Goal: Task Accomplishment & Management: Use online tool/utility

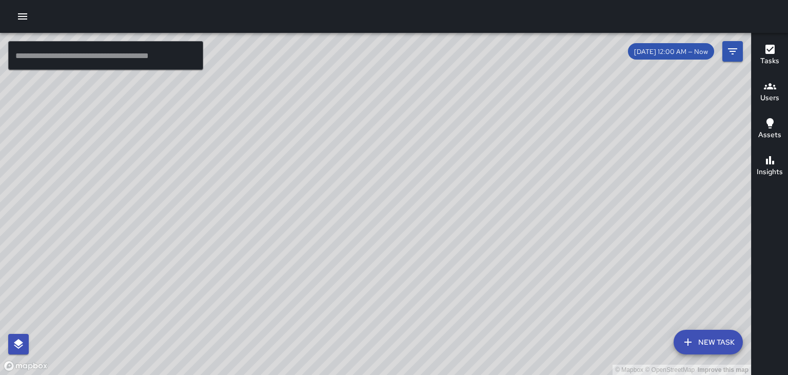
click at [768, 91] on icon "button" at bounding box center [770, 86] width 12 height 12
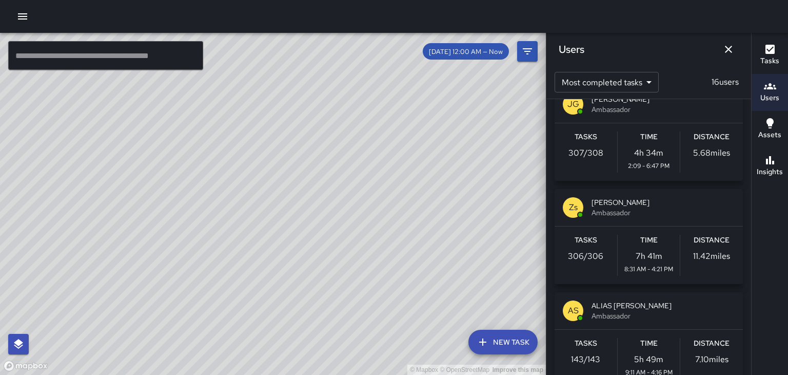
scroll to position [21, 0]
click at [640, 311] on span "ALIAS [PERSON_NAME]" at bounding box center [663, 306] width 143 height 10
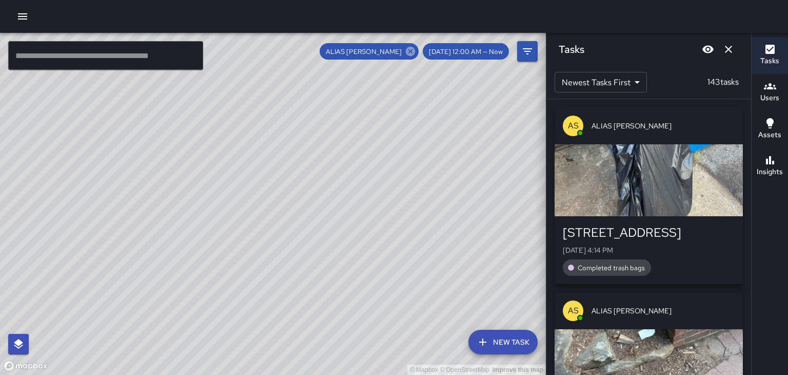
click at [416, 47] on icon at bounding box center [410, 51] width 11 height 11
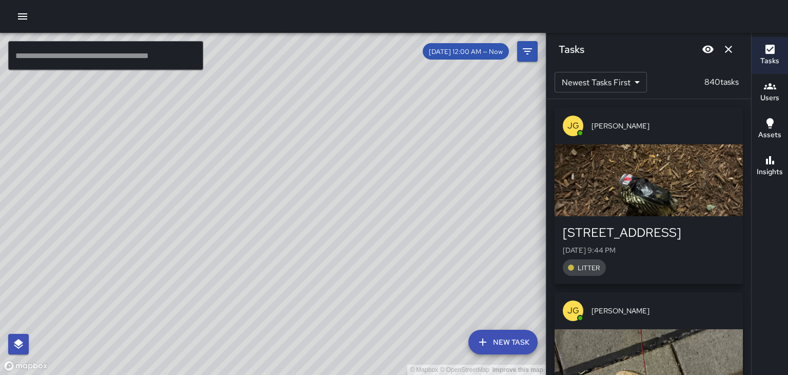
click at [736, 52] on button "Dismiss" at bounding box center [729, 49] width 21 height 21
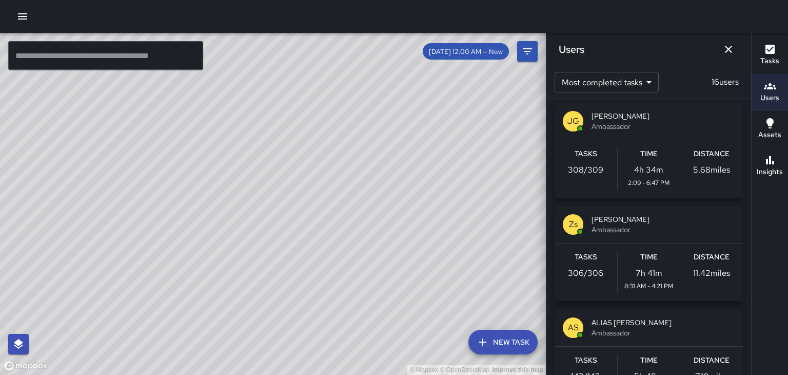
scroll to position [5, 0]
click at [629, 221] on span "[PERSON_NAME]" at bounding box center [663, 219] width 143 height 10
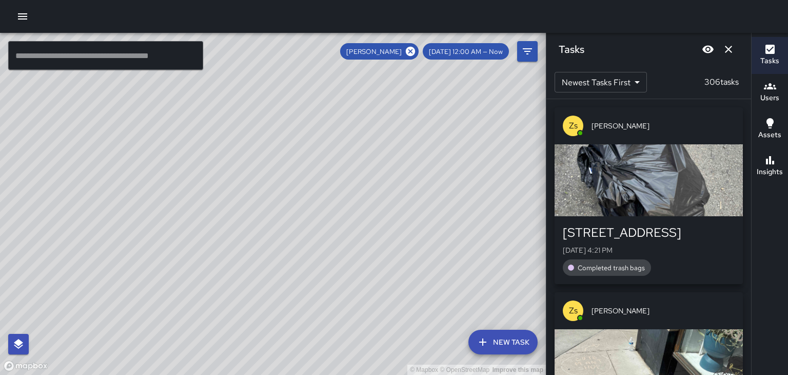
click at [733, 51] on icon "Dismiss" at bounding box center [729, 49] width 12 height 12
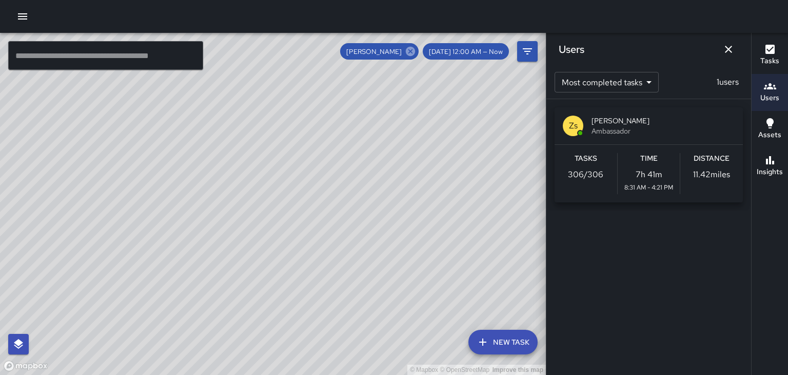
click at [416, 50] on icon at bounding box center [410, 51] width 11 height 11
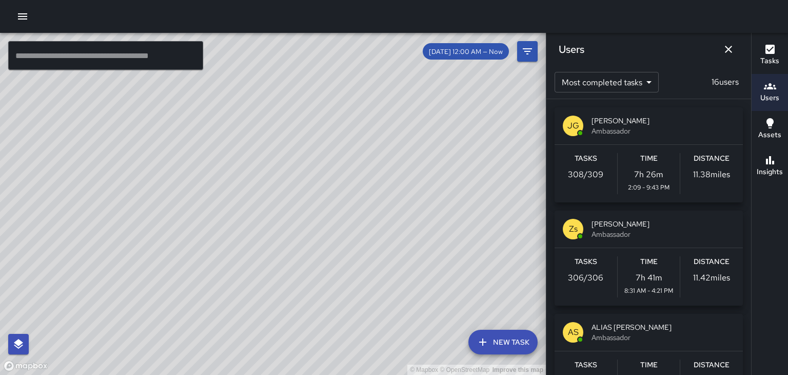
click at [624, 125] on span "[PERSON_NAME]" at bounding box center [663, 120] width 143 height 10
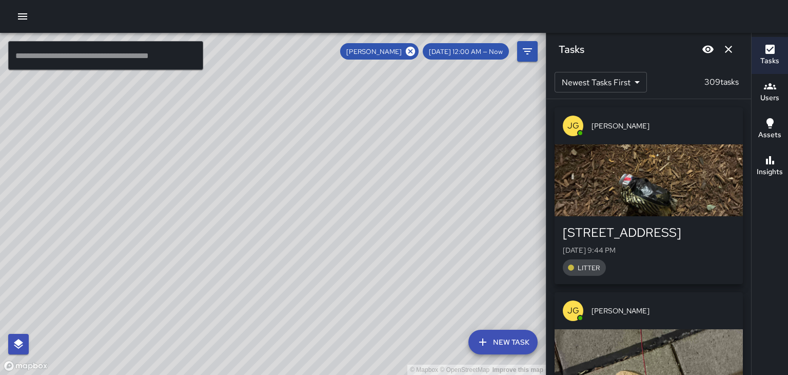
click at [734, 49] on icon "Dismiss" at bounding box center [729, 49] width 12 height 12
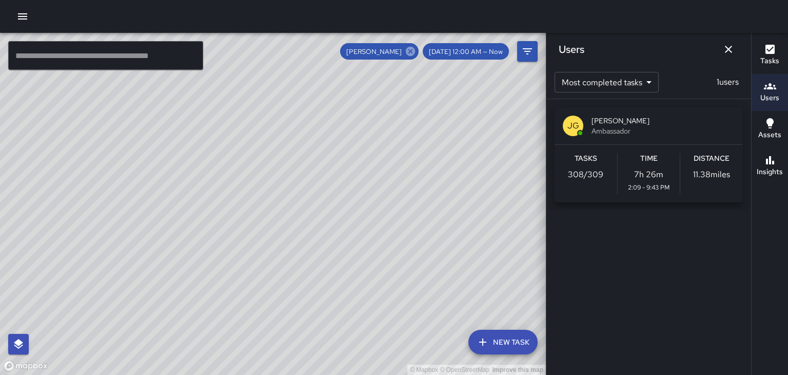
click at [415, 48] on icon at bounding box center [410, 51] width 9 height 9
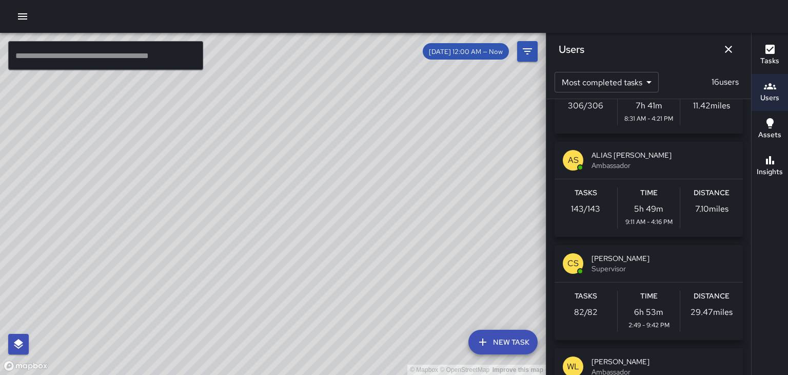
scroll to position [175, 0]
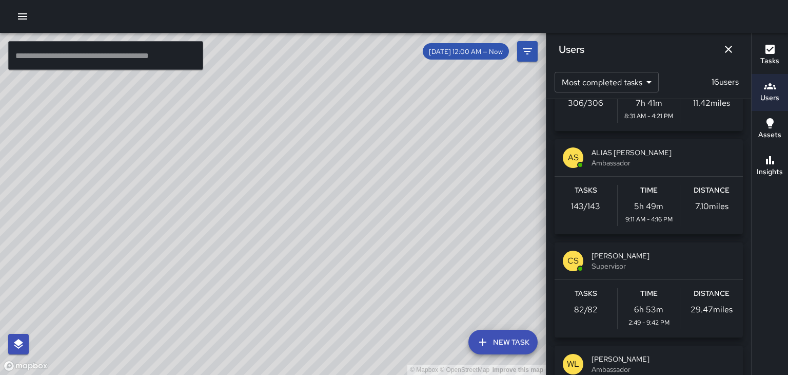
click at [653, 256] on span "[PERSON_NAME]" at bounding box center [663, 255] width 143 height 10
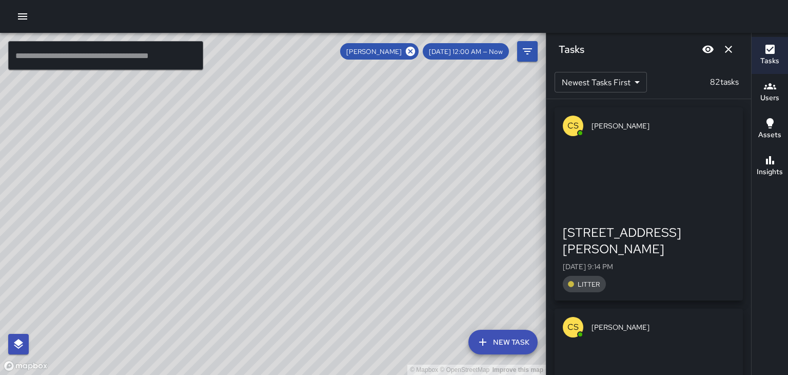
scroll to position [0, 0]
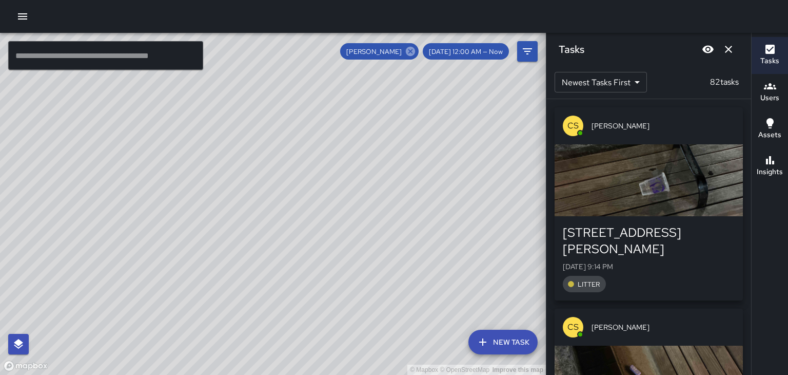
click at [415, 49] on icon at bounding box center [410, 51] width 9 height 9
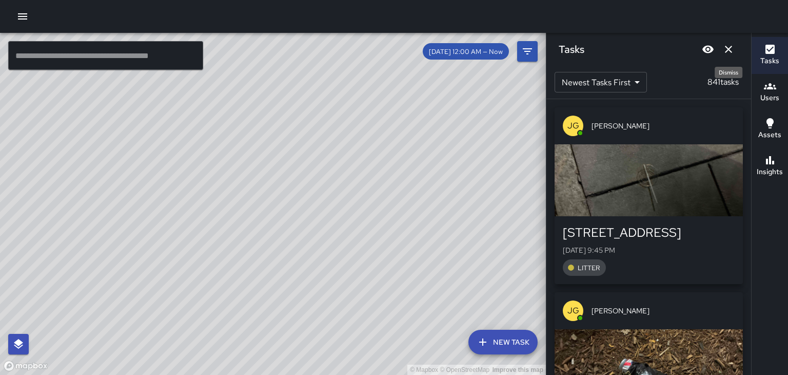
click at [733, 51] on icon "Dismiss" at bounding box center [729, 49] width 12 height 12
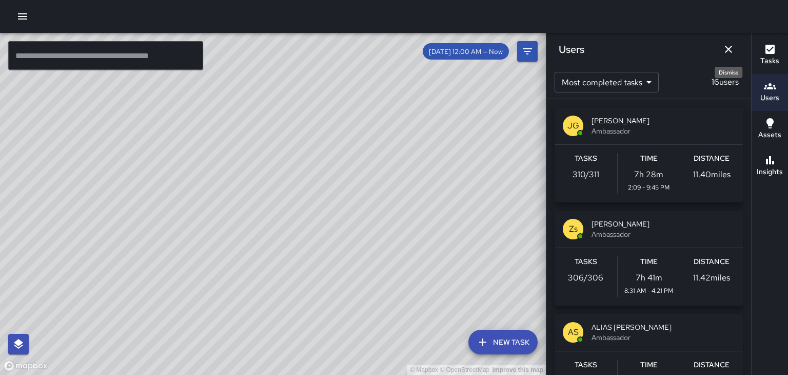
click at [732, 53] on icon "Dismiss" at bounding box center [729, 49] width 12 height 12
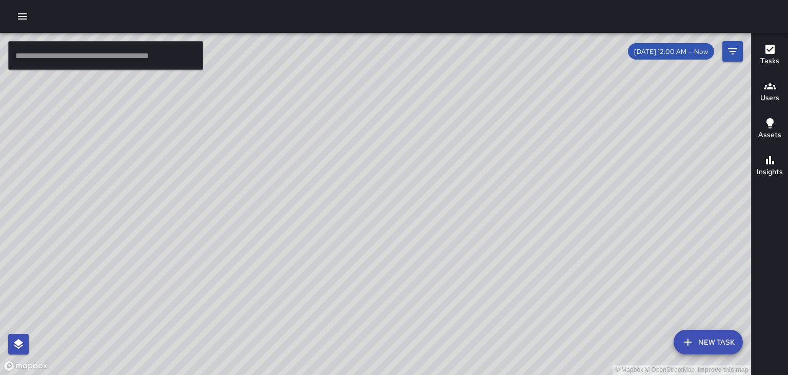
click at [772, 54] on icon "button" at bounding box center [770, 49] width 12 height 12
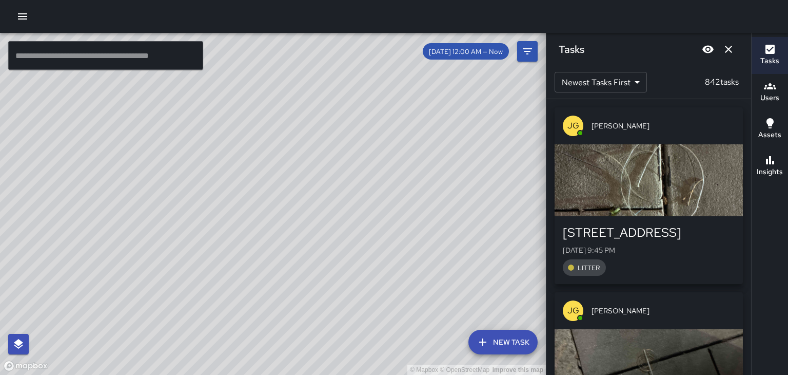
click at [642, 86] on body "© Mapbox © OpenStreetMap Improve this map ​ New Task [DATE] 12:00 AM — Now Map …" at bounding box center [394, 187] width 788 height 375
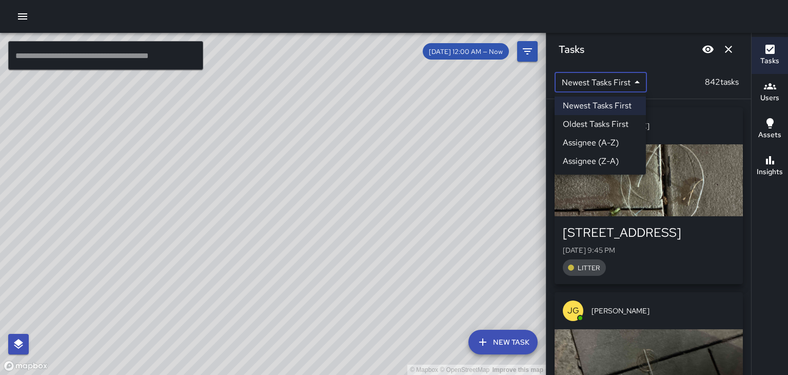
click at [622, 121] on li "Oldest Tasks First" at bounding box center [600, 124] width 91 height 18
type input "*"
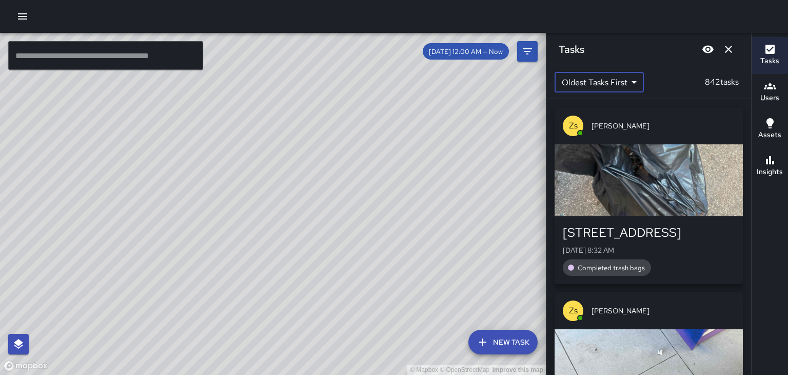
click at [717, 238] on div "[STREET_ADDRESS]" at bounding box center [649, 232] width 172 height 16
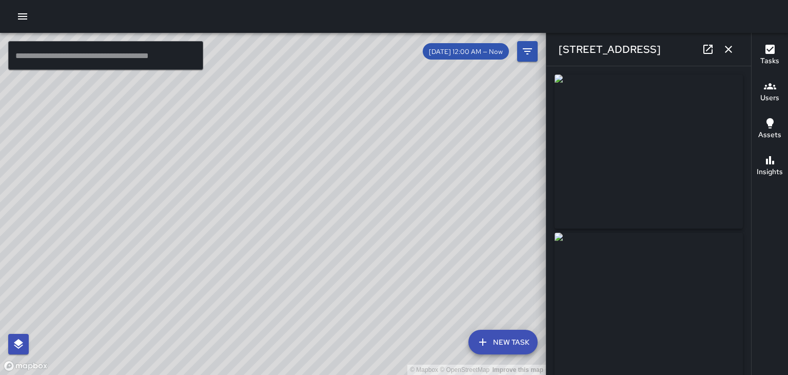
type input "**********"
click at [731, 52] on icon "button" at bounding box center [728, 49] width 7 height 7
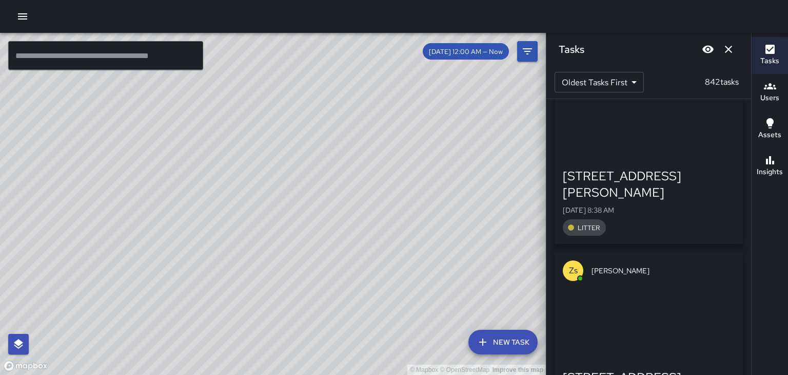
scroll to position [1048, 0]
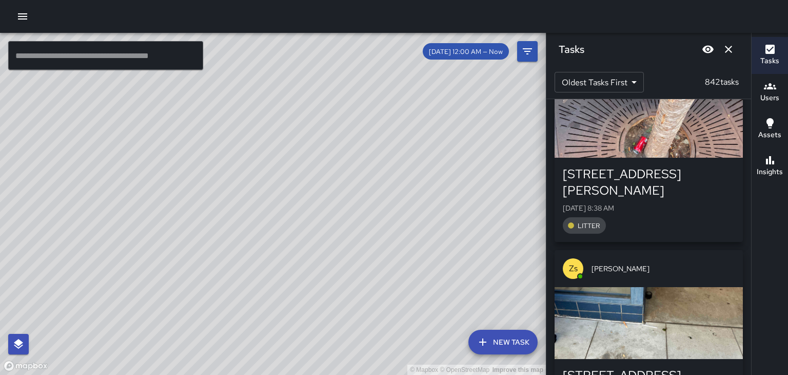
click at [709, 287] on div "button" at bounding box center [649, 323] width 188 height 72
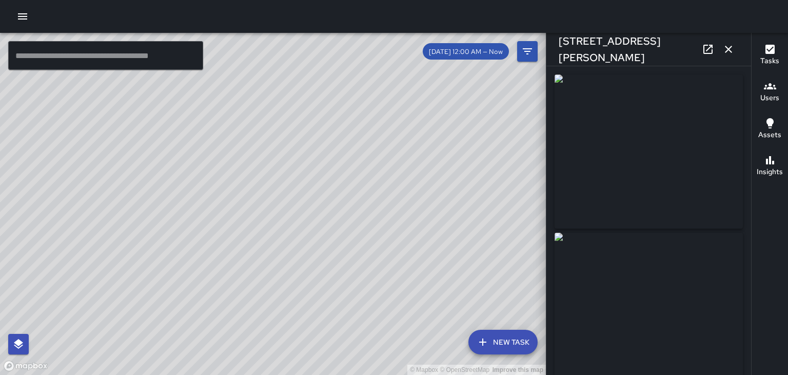
click at [730, 57] on button "button" at bounding box center [729, 49] width 21 height 21
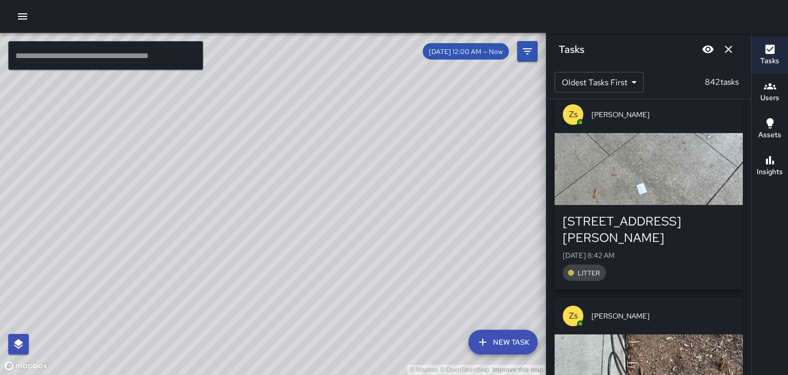
scroll to position [1407, 0]
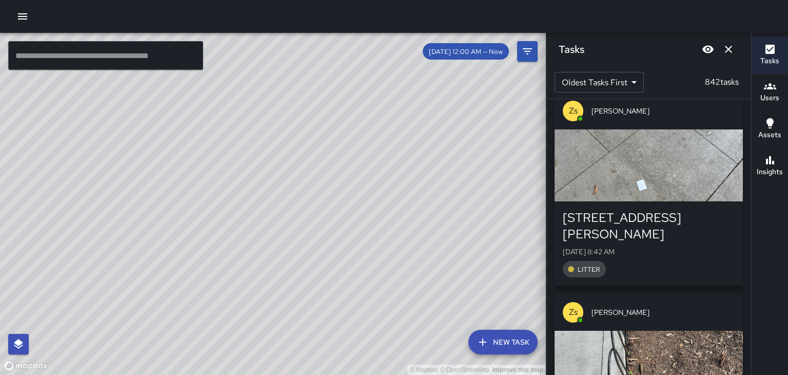
click at [716, 331] on div "button" at bounding box center [649, 367] width 188 height 72
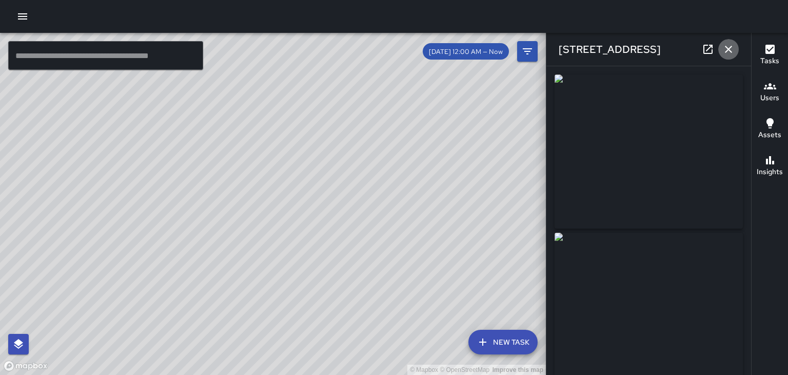
click at [733, 54] on icon "button" at bounding box center [729, 49] width 12 height 12
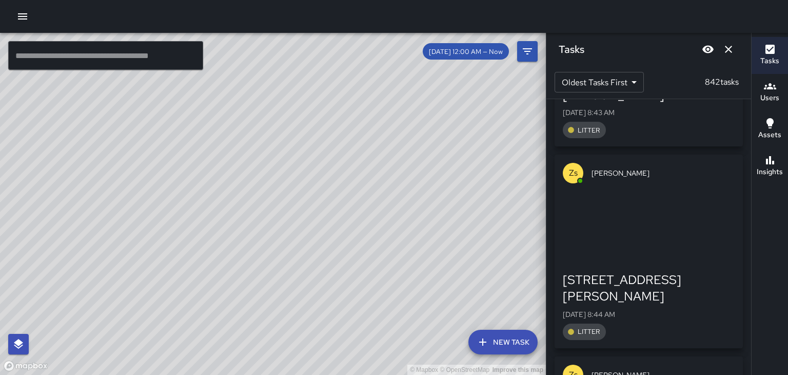
scroll to position [2122, 0]
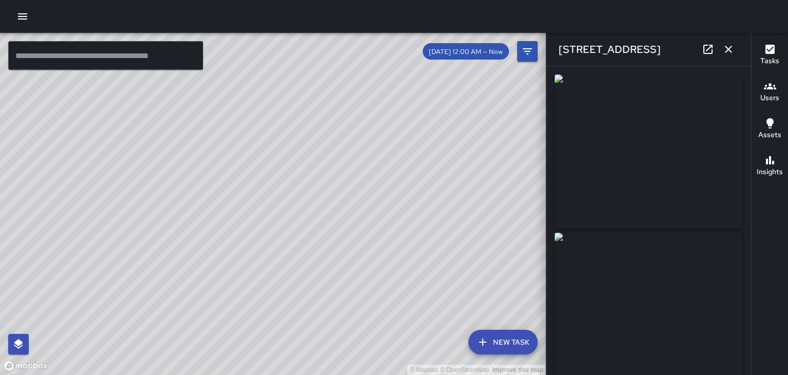
click at [713, 50] on icon at bounding box center [708, 49] width 12 height 12
click at [732, 52] on icon "button" at bounding box center [728, 49] width 7 height 7
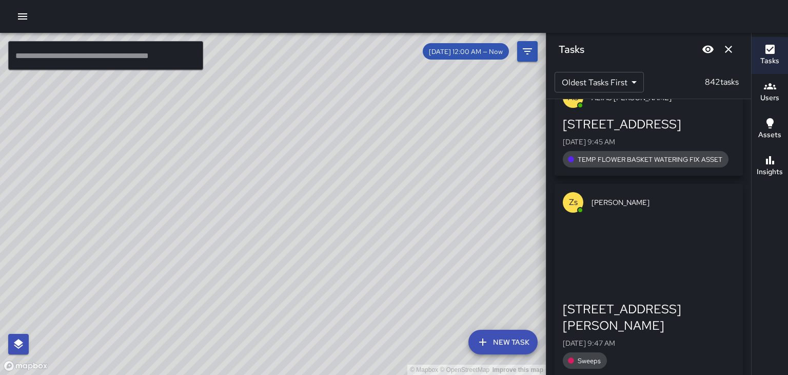
scroll to position [6096, 0]
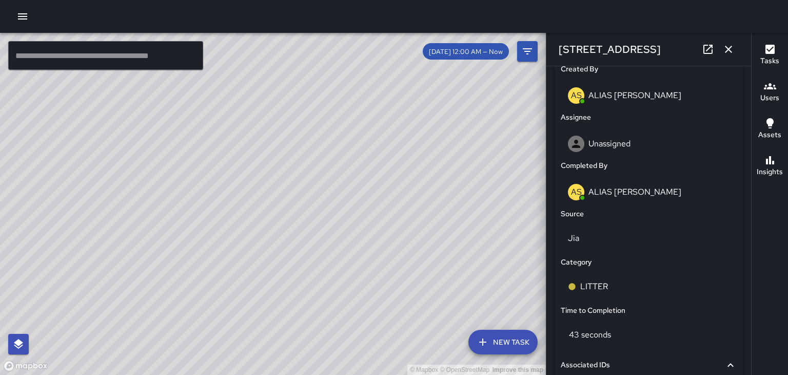
scroll to position [545, 0]
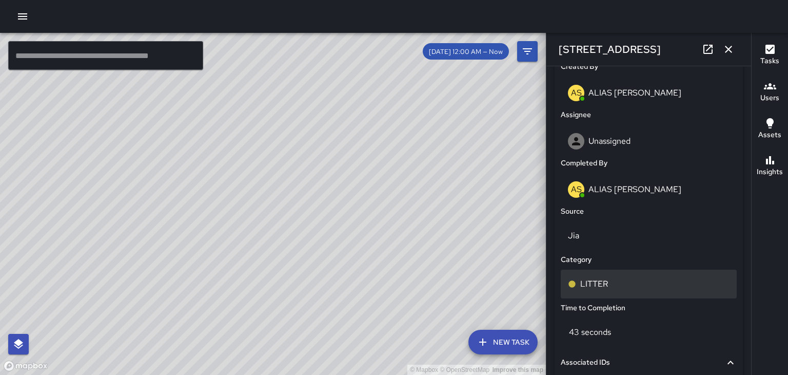
click at [606, 289] on p "LITTER" at bounding box center [595, 284] width 28 height 12
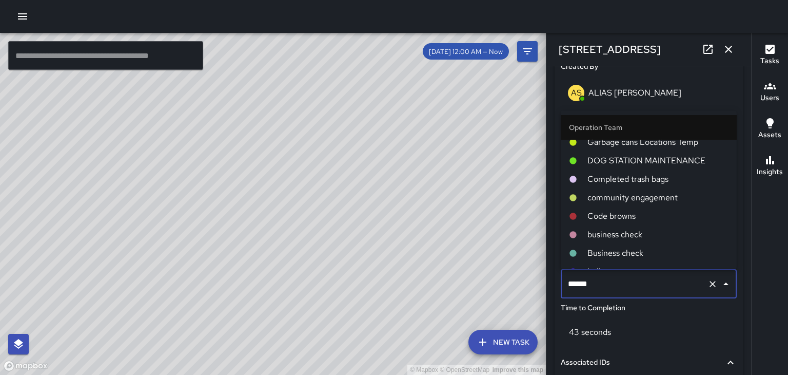
scroll to position [207, 0]
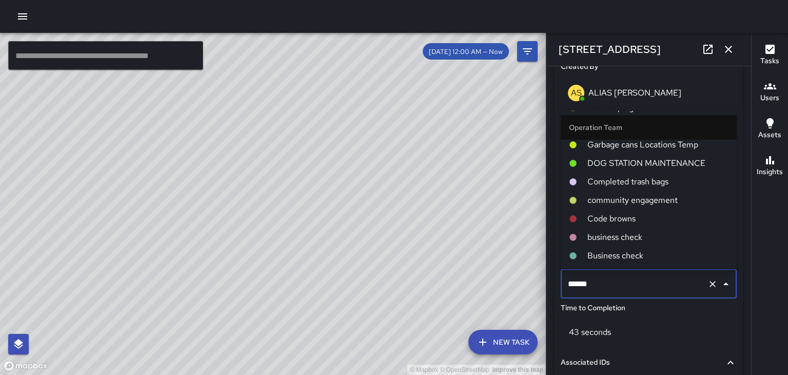
click at [659, 186] on span "Completed trash bags" at bounding box center [658, 182] width 141 height 12
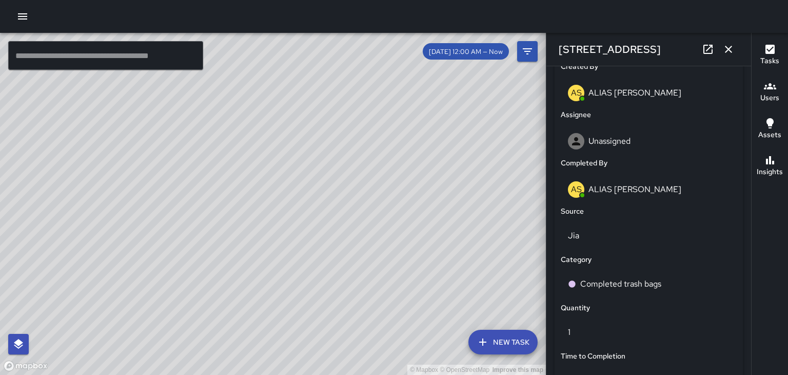
click at [729, 50] on icon "button" at bounding box center [729, 49] width 12 height 12
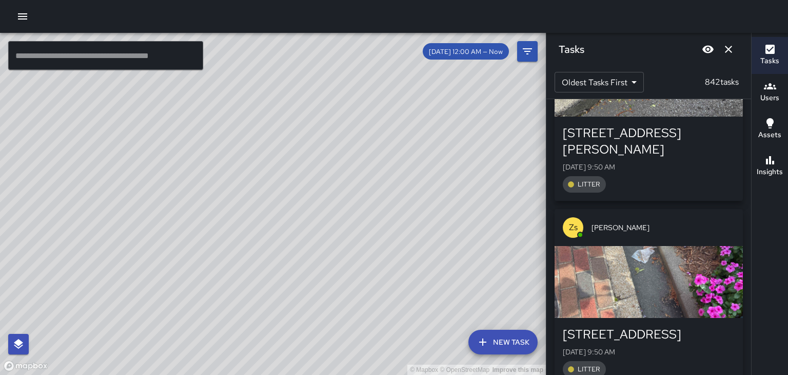
scroll to position [6863, 0]
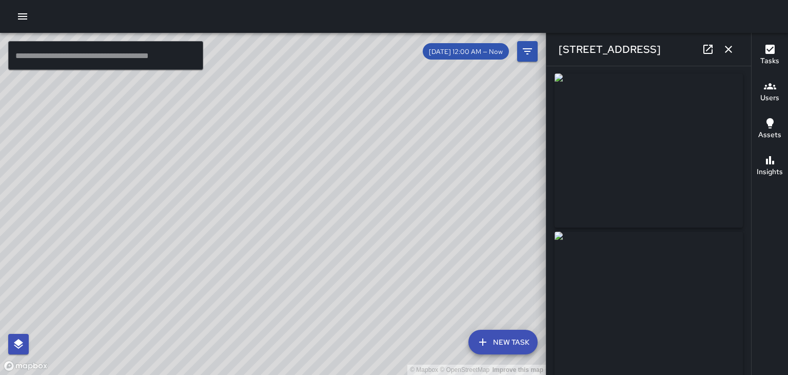
scroll to position [0, 0]
click at [726, 50] on icon "button" at bounding box center [729, 49] width 12 height 12
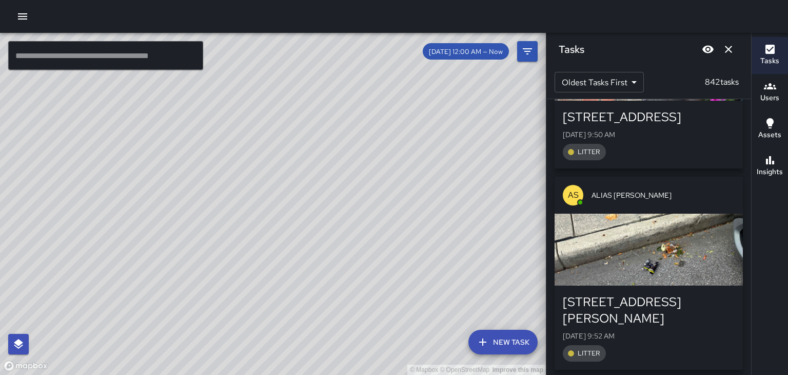
scroll to position [7079, 0]
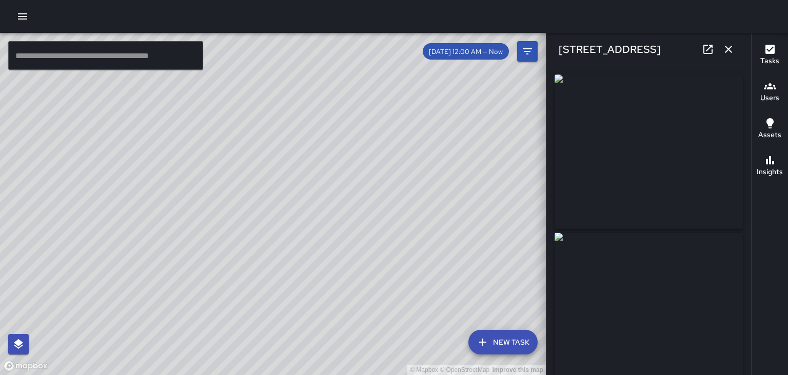
type input "**********"
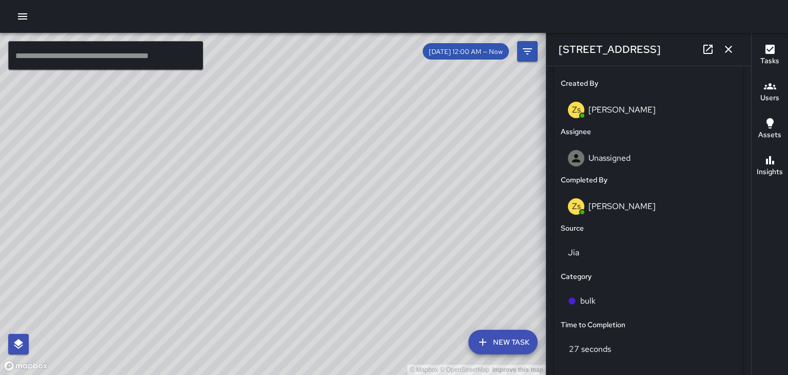
scroll to position [561, 0]
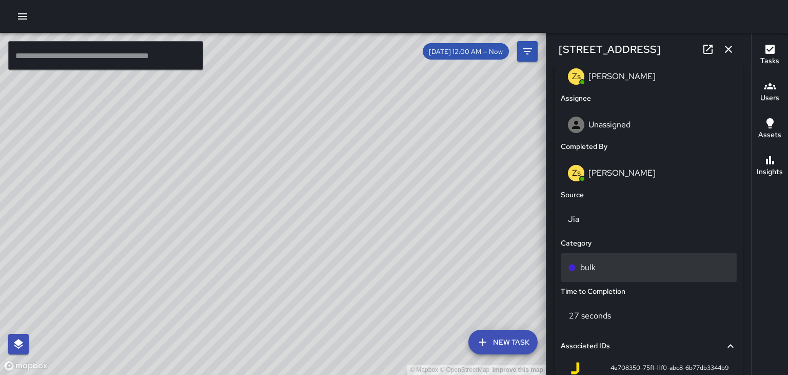
click at [590, 271] on p "bulk" at bounding box center [588, 267] width 15 height 12
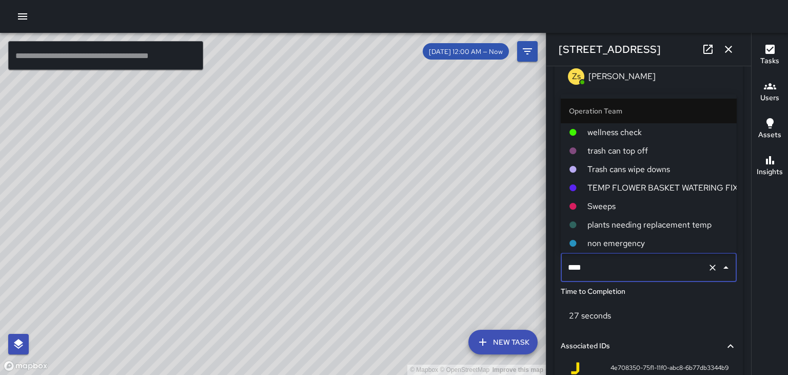
scroll to position [222, 0]
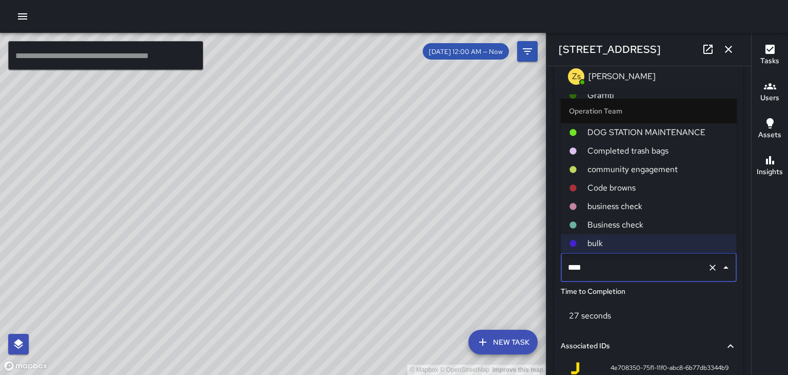
click at [621, 226] on span "Business check" at bounding box center [658, 225] width 141 height 12
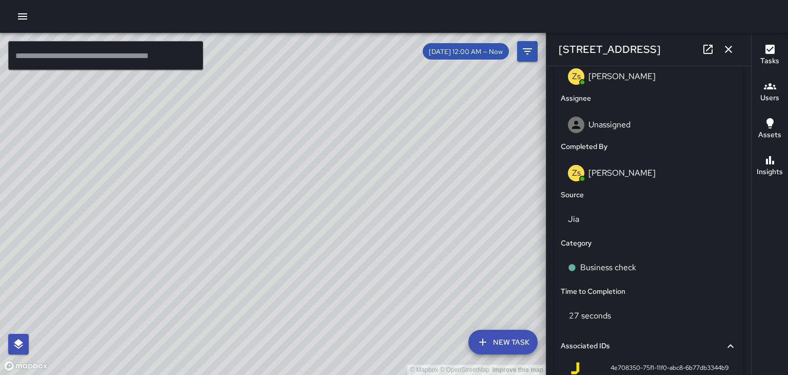
click at [727, 50] on icon "button" at bounding box center [728, 49] width 7 height 7
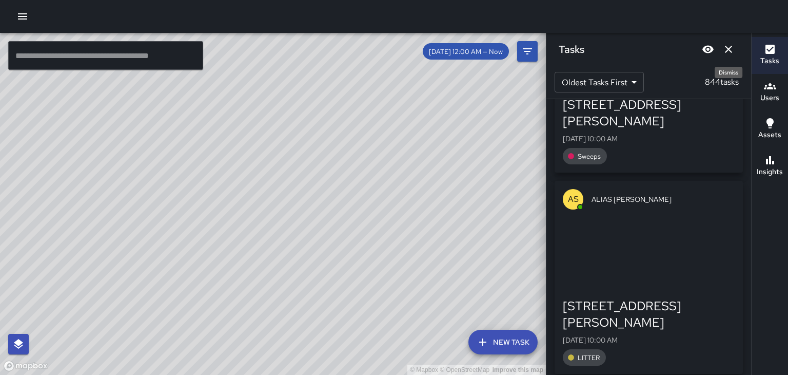
scroll to position [10495, 0]
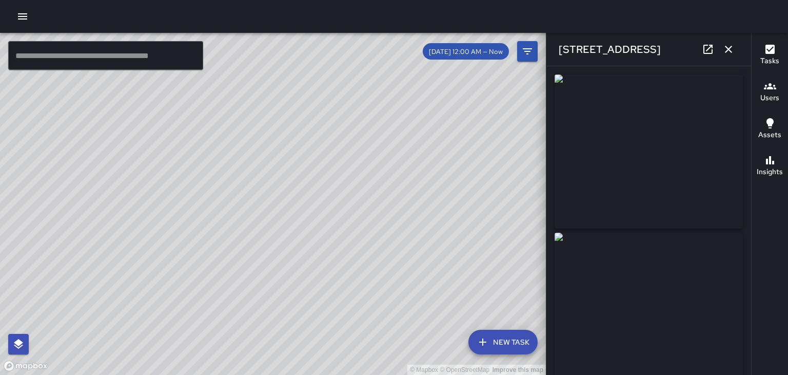
click at [733, 51] on icon "button" at bounding box center [729, 49] width 12 height 12
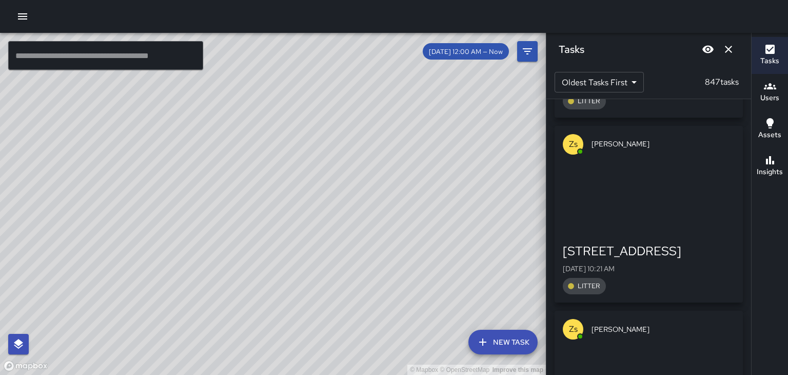
scroll to position [16633, 0]
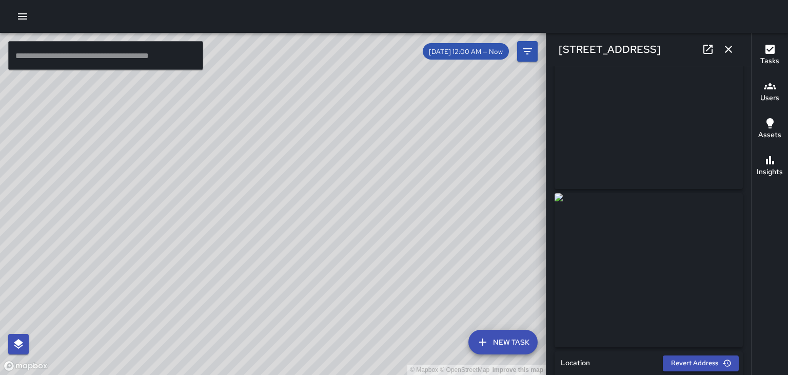
scroll to position [40, 0]
click at [731, 50] on icon "button" at bounding box center [729, 49] width 12 height 12
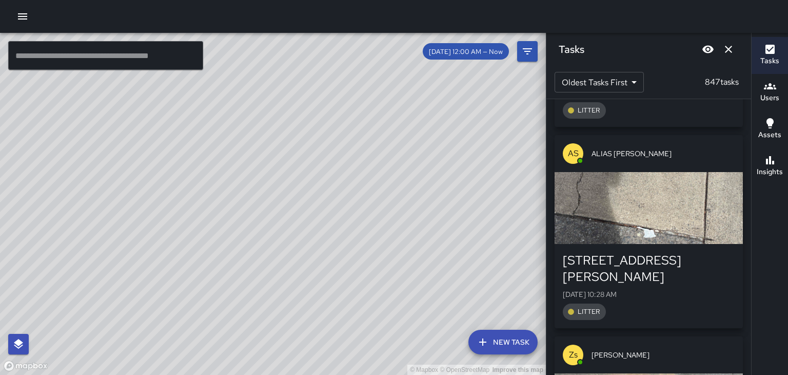
scroll to position [17761, 0]
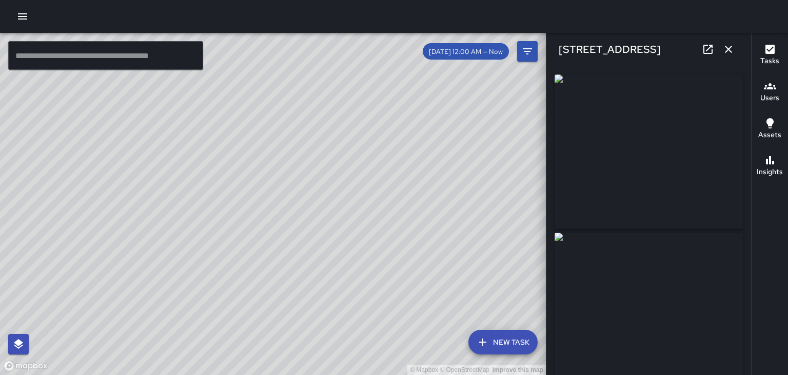
type input "**********"
click at [731, 52] on icon "button" at bounding box center [728, 49] width 7 height 7
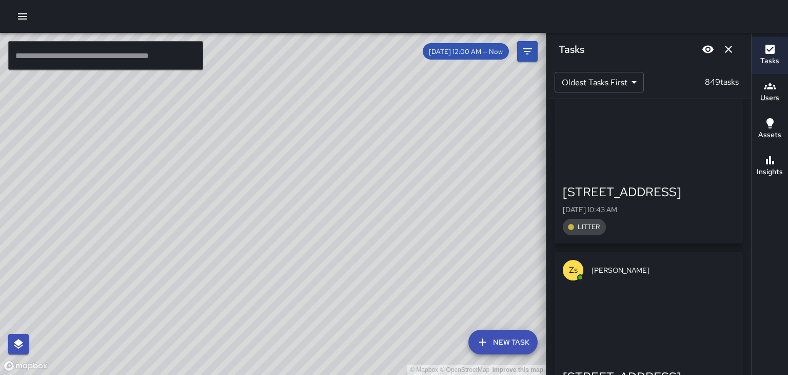
scroll to position [22546, 0]
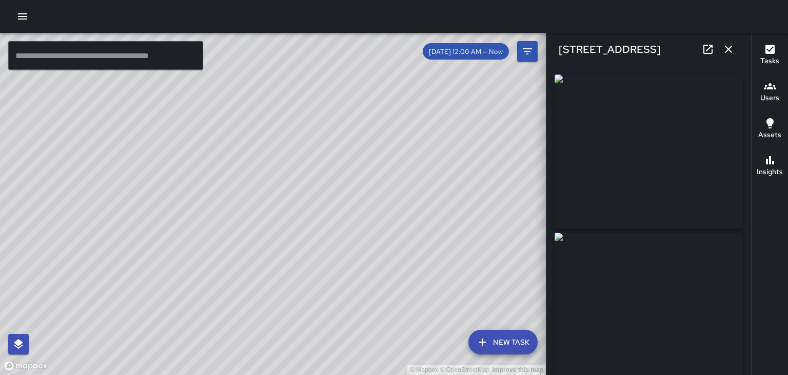
type input "**********"
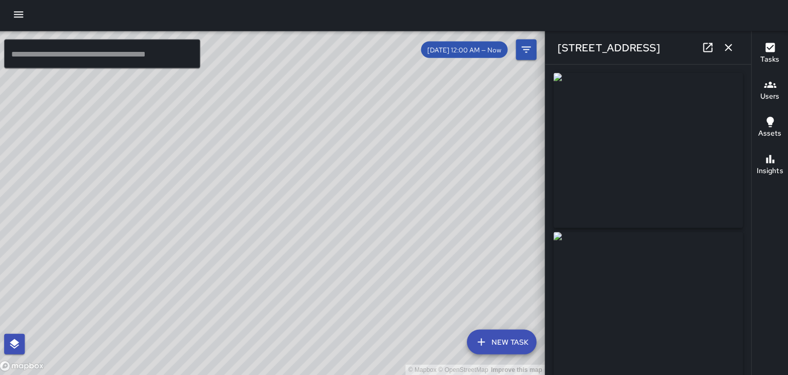
scroll to position [0, 0]
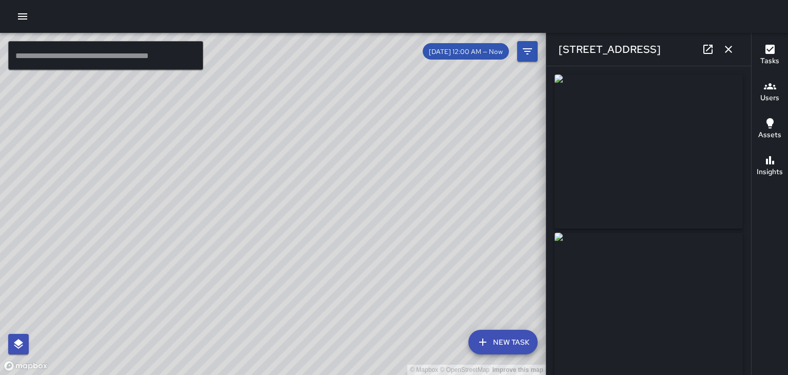
click at [736, 48] on button "button" at bounding box center [729, 49] width 21 height 21
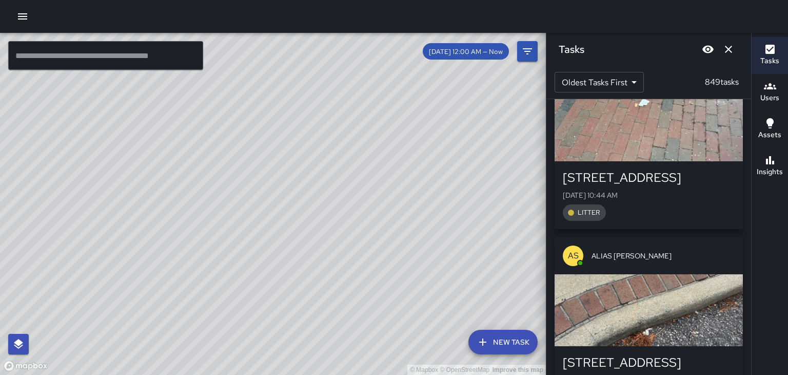
scroll to position [22940, 0]
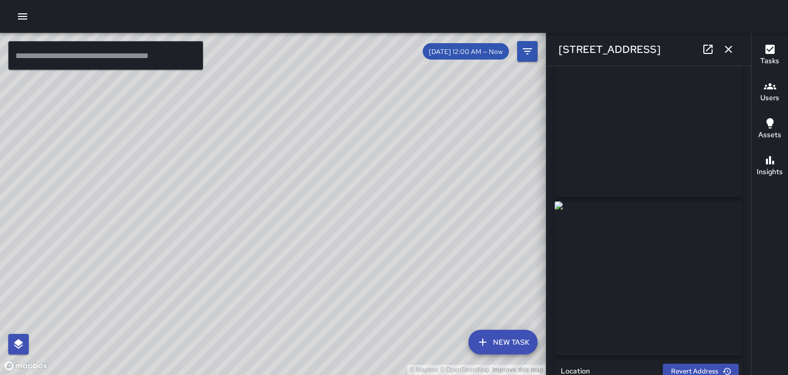
scroll to position [0, 0]
click at [710, 55] on link at bounding box center [708, 49] width 21 height 21
click at [732, 53] on icon "button" at bounding box center [729, 49] width 12 height 12
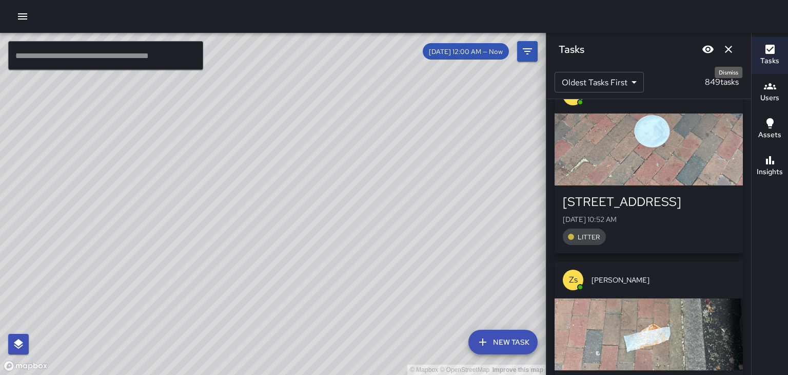
scroll to position [24757, 0]
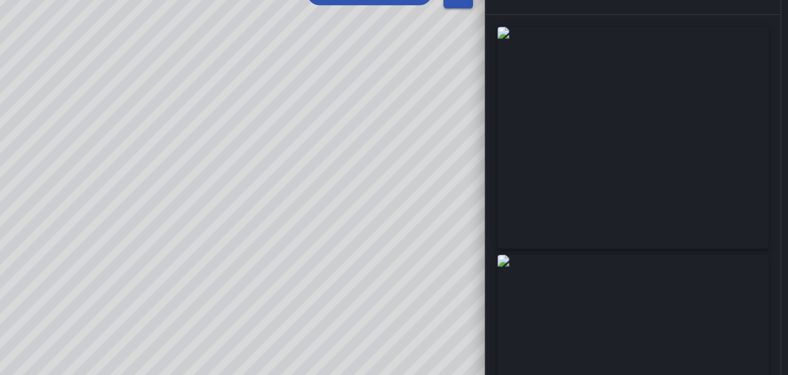
scroll to position [0, 0]
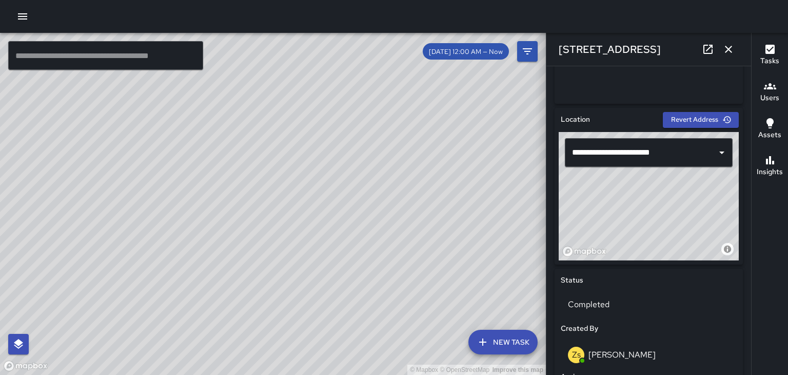
type input "**********"
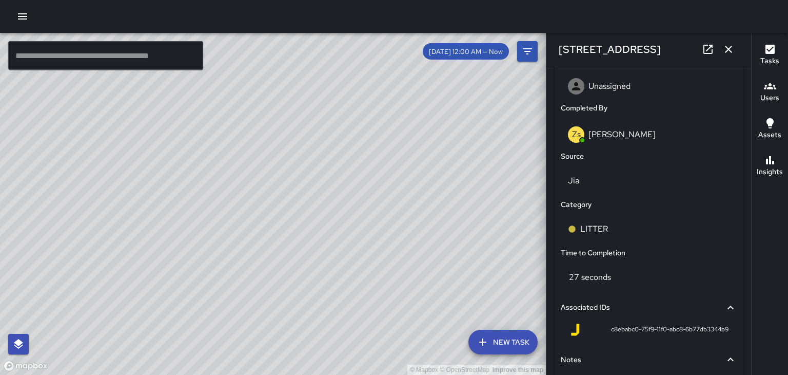
scroll to position [603, 0]
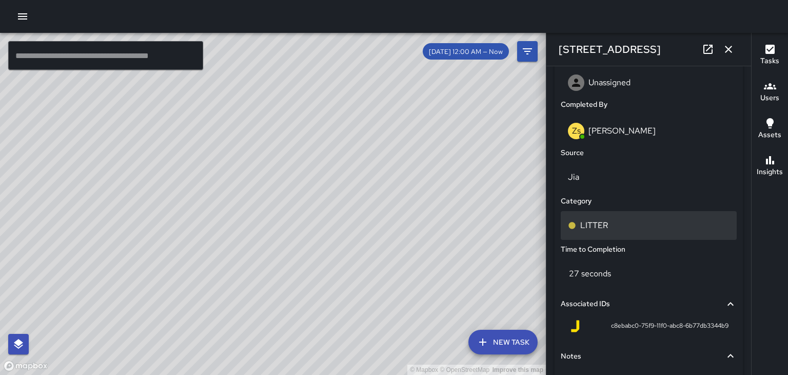
click at [597, 234] on div "LITTER" at bounding box center [649, 225] width 176 height 29
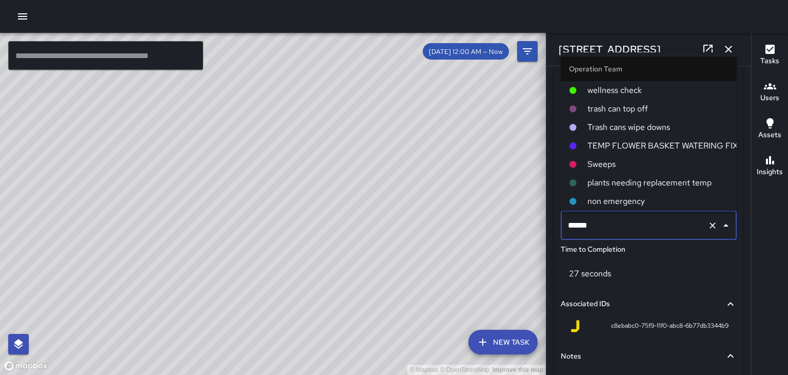
scroll to position [37, 0]
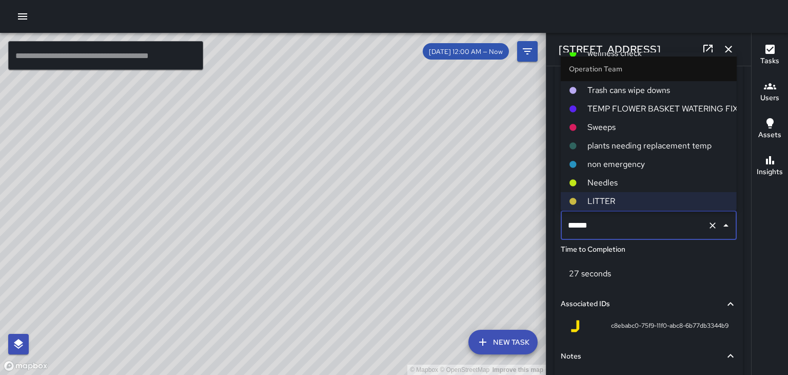
click at [615, 129] on span "Sweeps" at bounding box center [658, 127] width 141 height 12
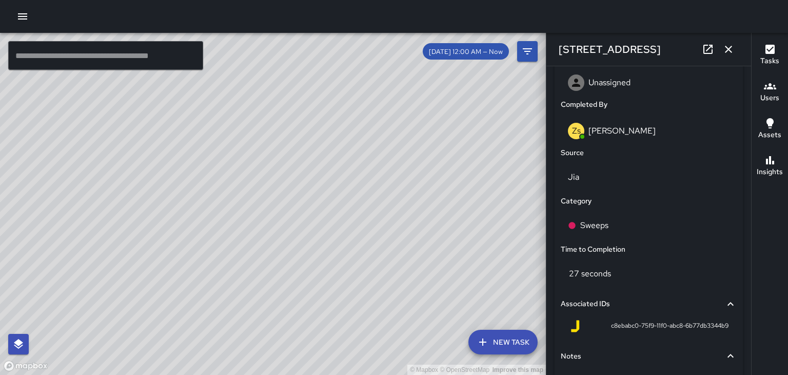
click at [735, 49] on button "button" at bounding box center [729, 49] width 21 height 21
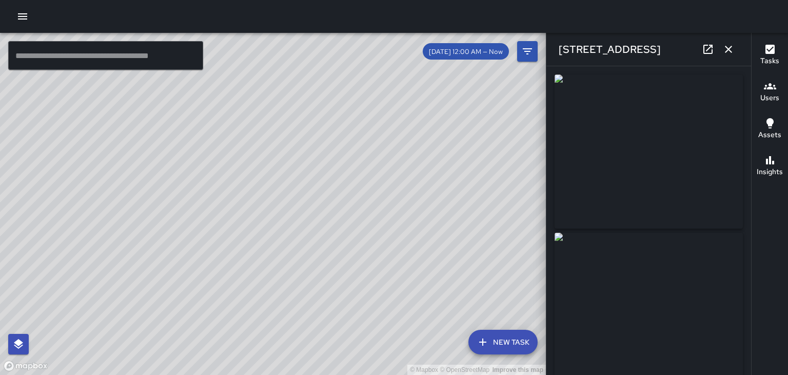
scroll to position [25198, 0]
click at [738, 48] on button "button" at bounding box center [729, 49] width 21 height 21
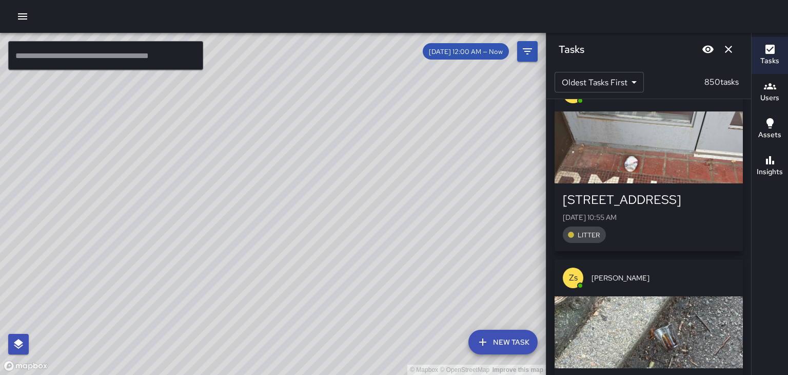
scroll to position [26422, 0]
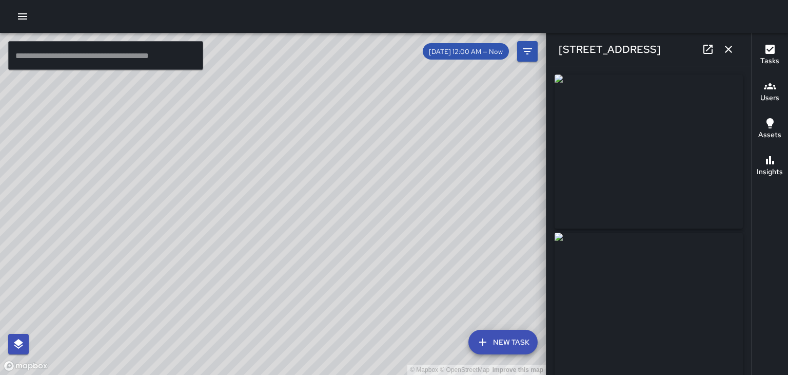
type input "**********"
click at [723, 58] on div "[STREET_ADDRESS]" at bounding box center [649, 49] width 205 height 33
click at [729, 49] on icon "button" at bounding box center [728, 49] width 7 height 7
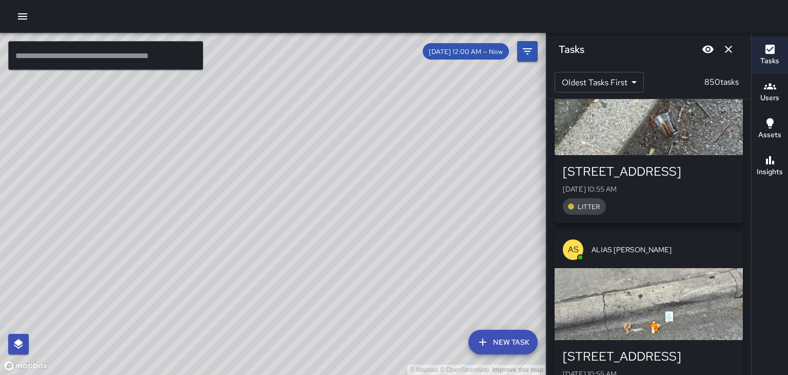
scroll to position [26631, 0]
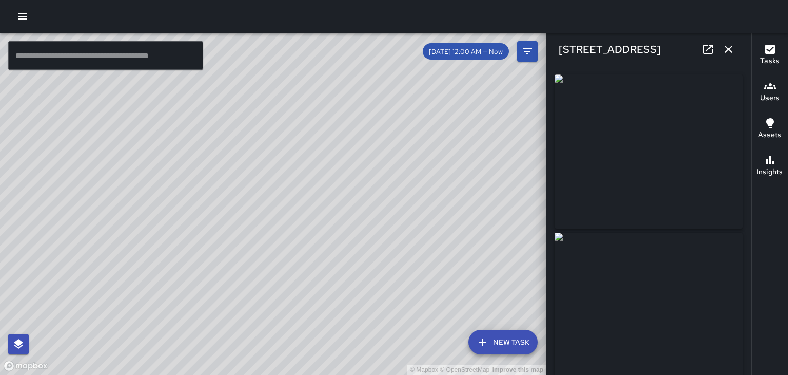
click at [729, 54] on icon "button" at bounding box center [729, 49] width 12 height 12
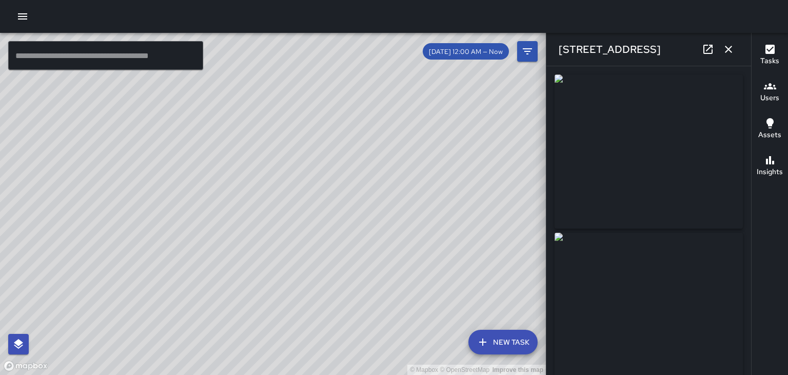
type input "**********"
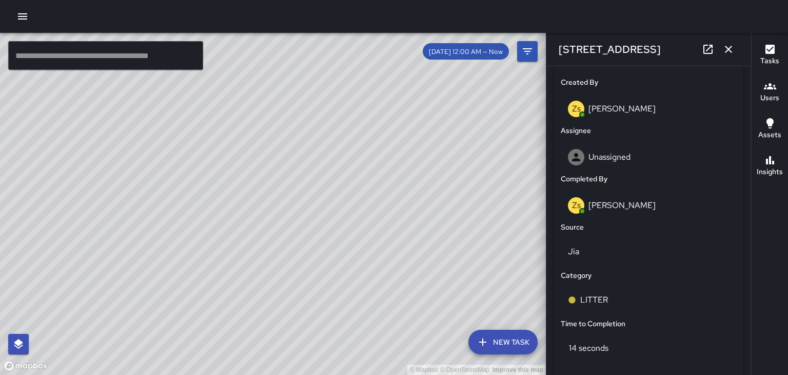
scroll to position [530, 0]
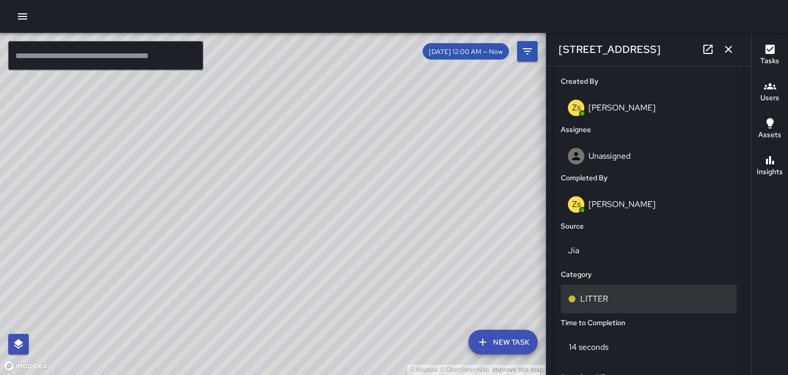
click at [610, 302] on div "LITTER" at bounding box center [649, 299] width 162 height 12
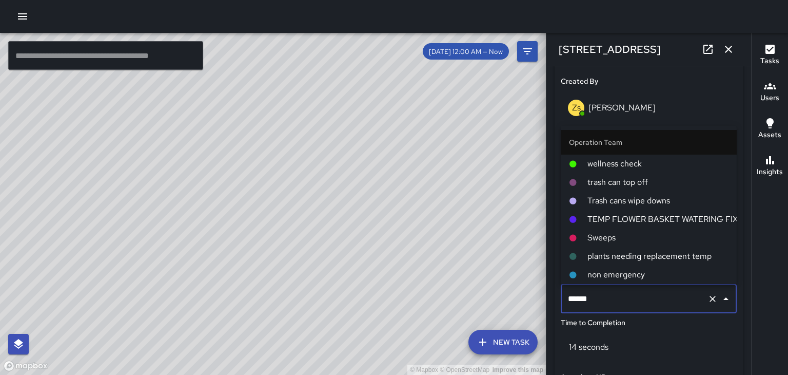
scroll to position [37, 0]
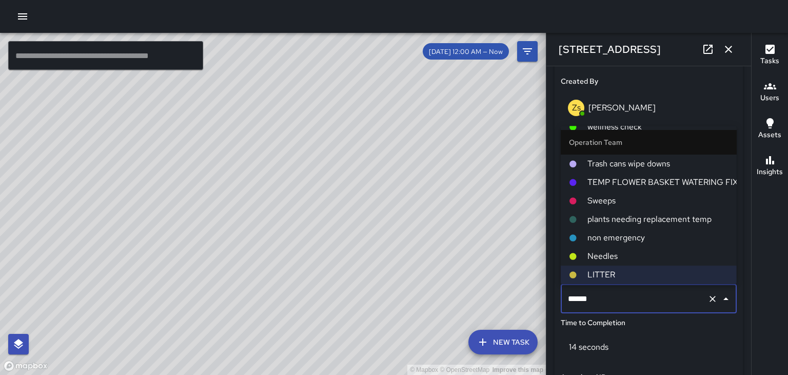
click at [613, 205] on span "Sweeps" at bounding box center [658, 201] width 141 height 12
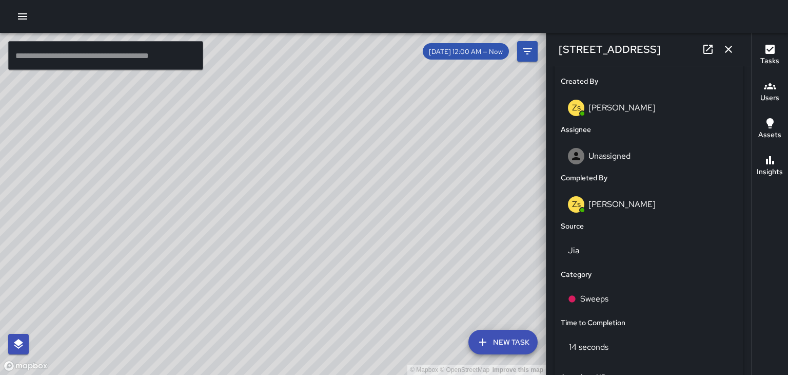
click at [727, 51] on icon "button" at bounding box center [728, 49] width 7 height 7
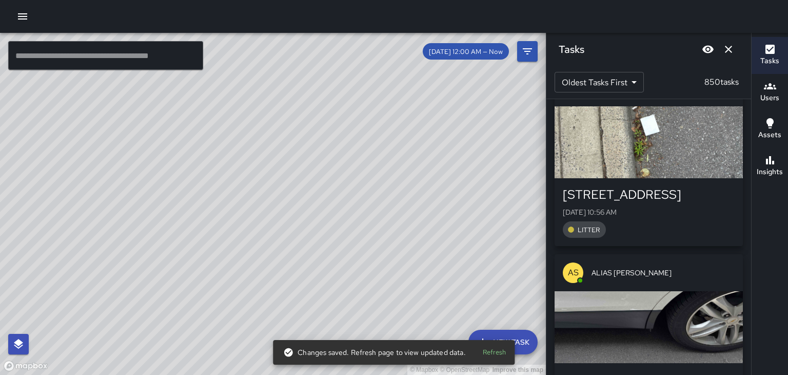
scroll to position [27162, 0]
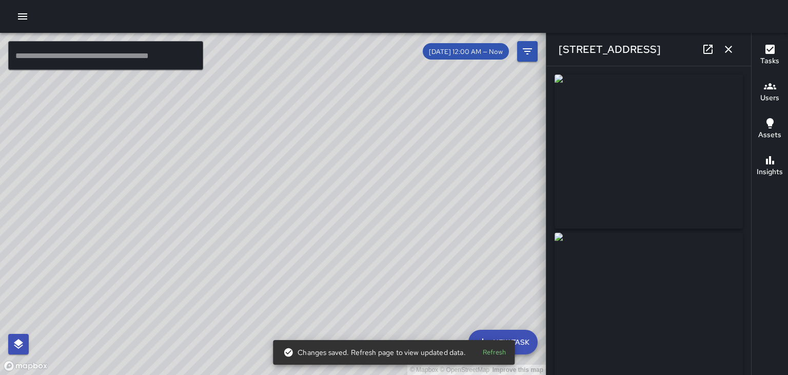
type input "**********"
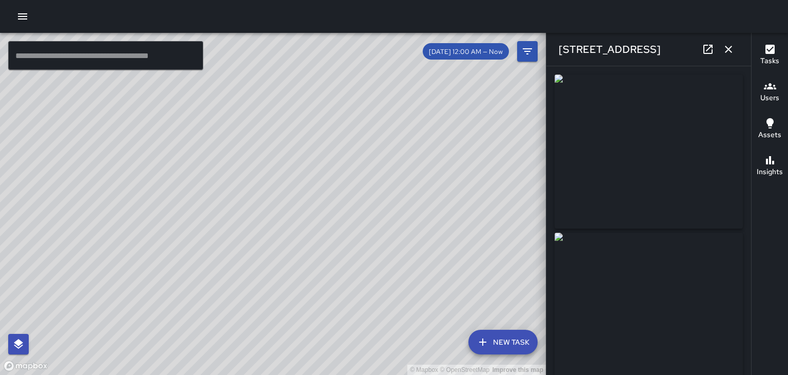
click at [727, 50] on icon "button" at bounding box center [729, 49] width 12 height 12
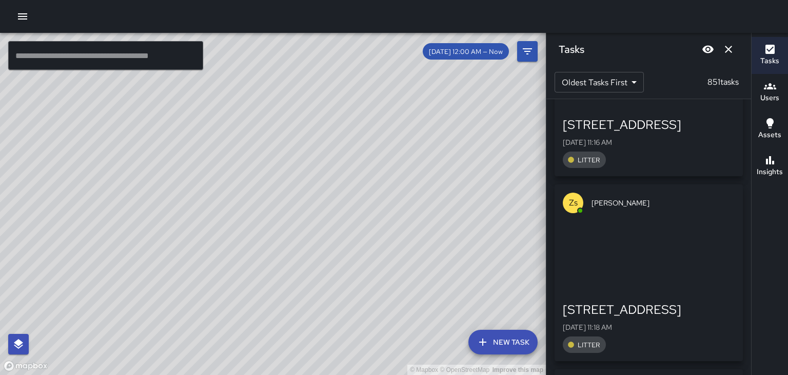
scroll to position [31695, 0]
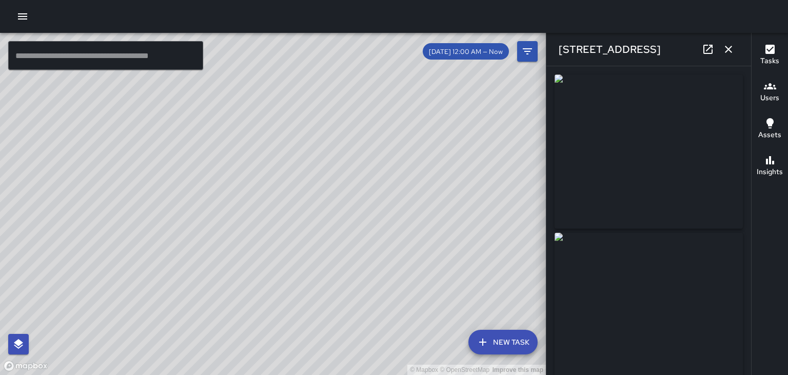
type input "**********"
click at [735, 49] on button "button" at bounding box center [729, 49] width 21 height 21
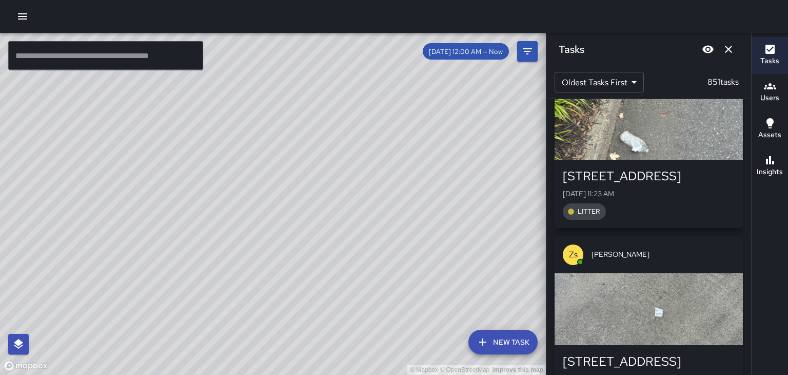
scroll to position [33169, 0]
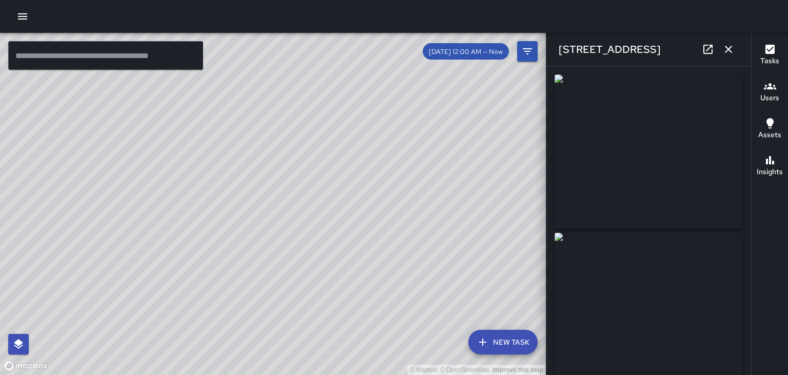
type input "**********"
click at [729, 49] on icon "button" at bounding box center [728, 49] width 7 height 7
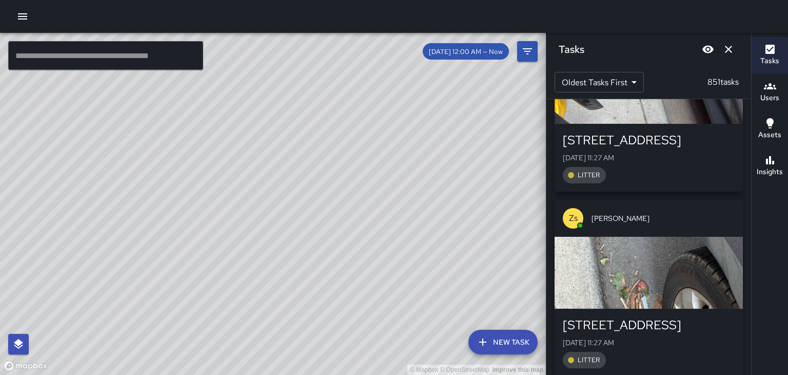
scroll to position [34325, 0]
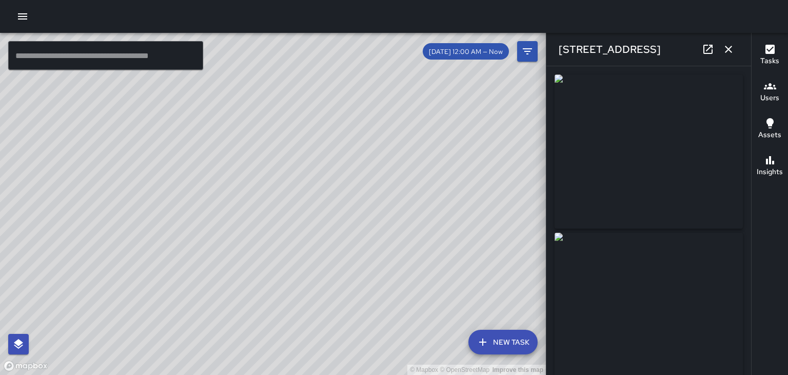
click at [729, 49] on icon "button" at bounding box center [728, 49] width 7 height 7
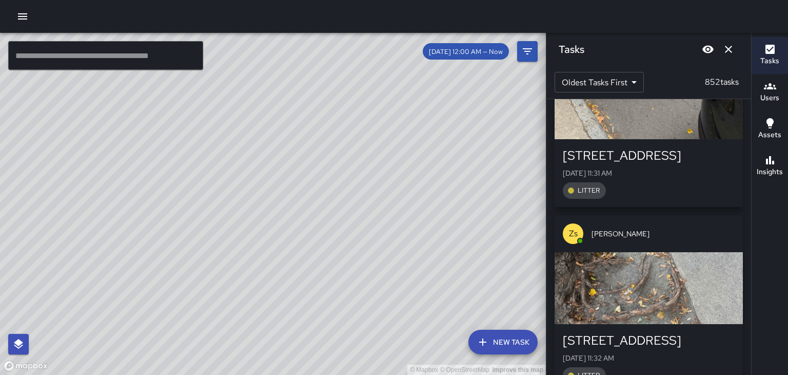
scroll to position [35409, 0]
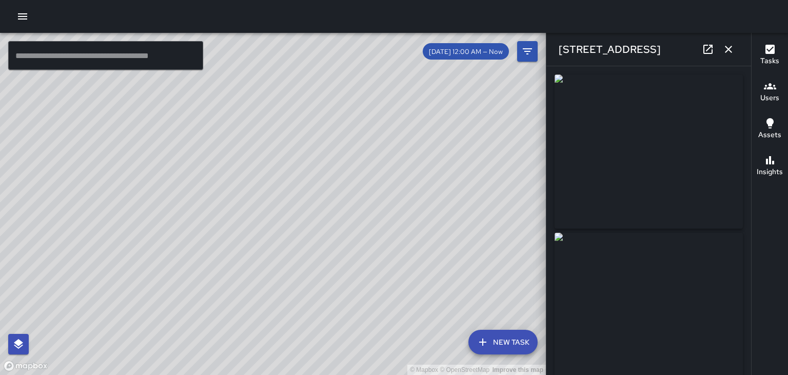
click at [734, 53] on icon "button" at bounding box center [729, 49] width 12 height 12
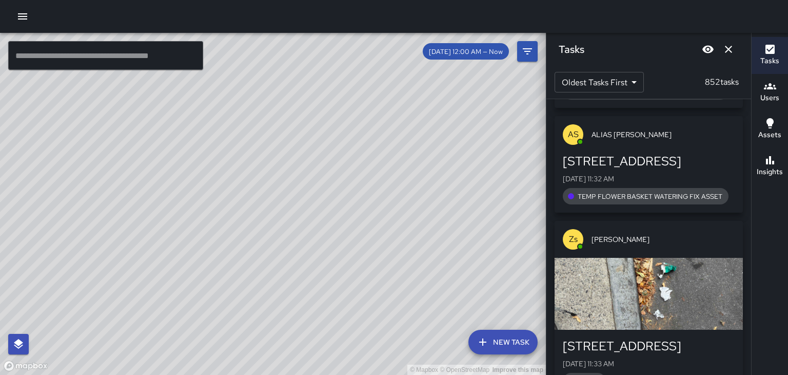
scroll to position [36163, 0]
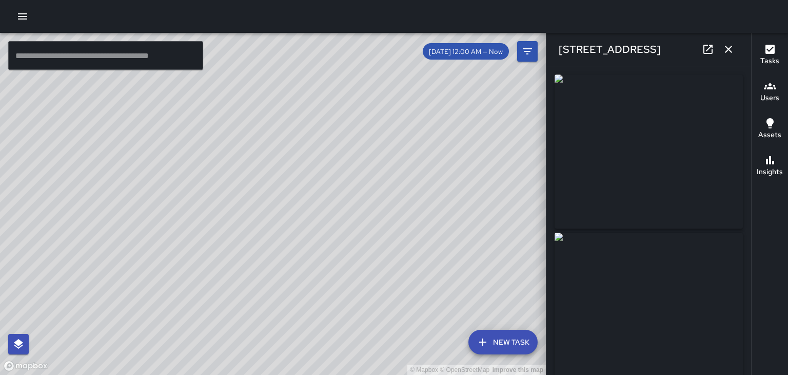
type input "**********"
click at [728, 55] on icon "button" at bounding box center [729, 49] width 12 height 12
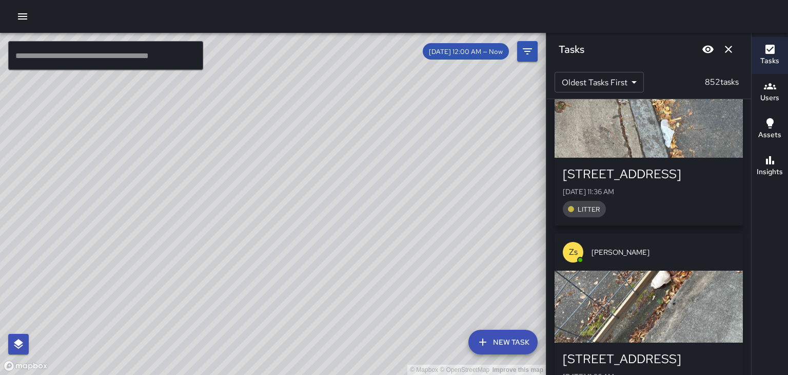
scroll to position [37631, 0]
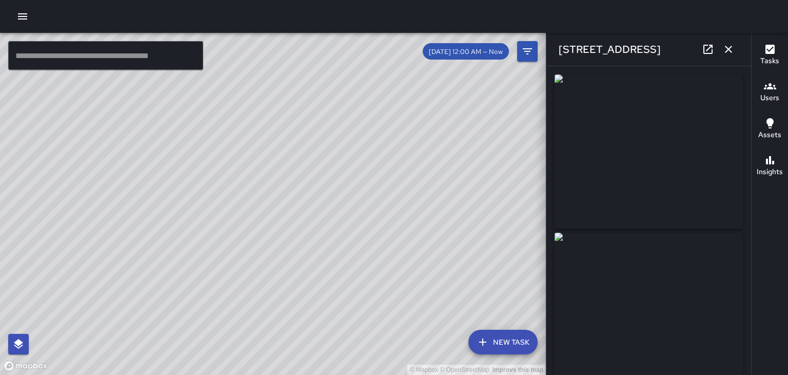
click at [729, 49] on icon "button" at bounding box center [728, 49] width 7 height 7
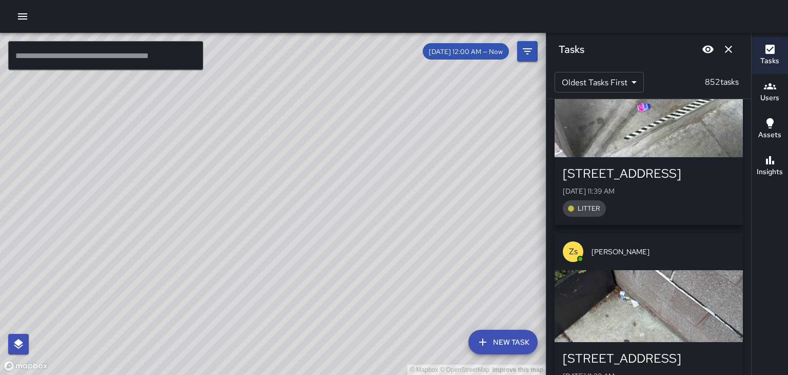
scroll to position [39111, 0]
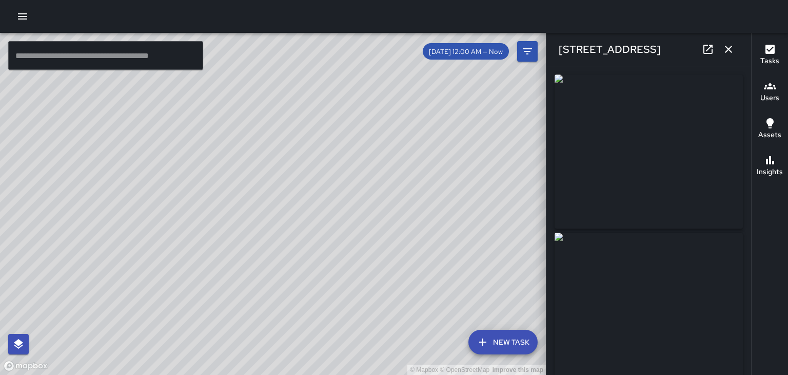
type input "**********"
click at [729, 49] on icon "button" at bounding box center [728, 49] width 7 height 7
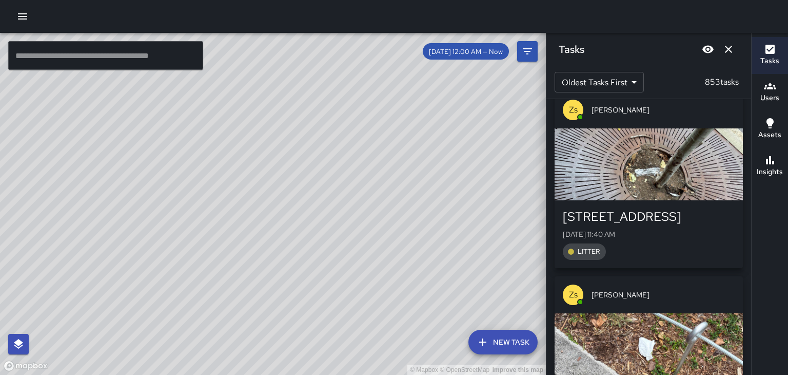
scroll to position [39438, 0]
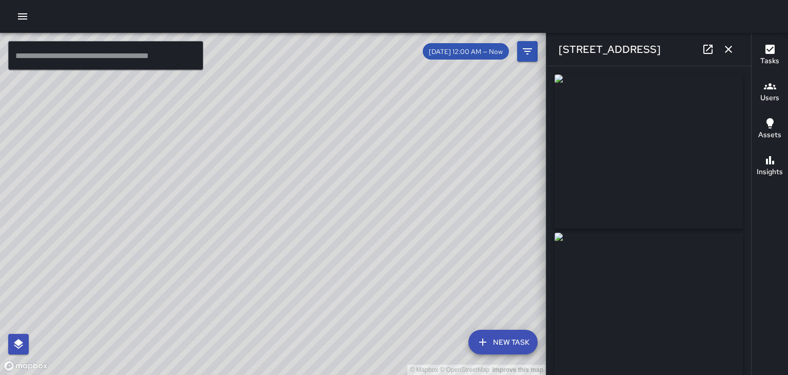
click at [730, 52] on icon "button" at bounding box center [729, 49] width 12 height 12
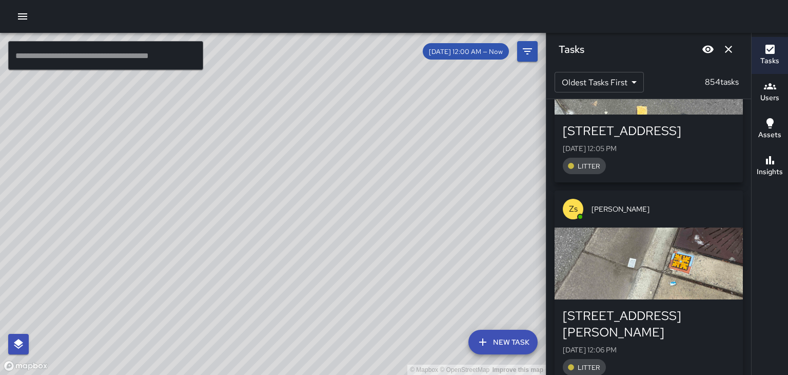
scroll to position [44071, 0]
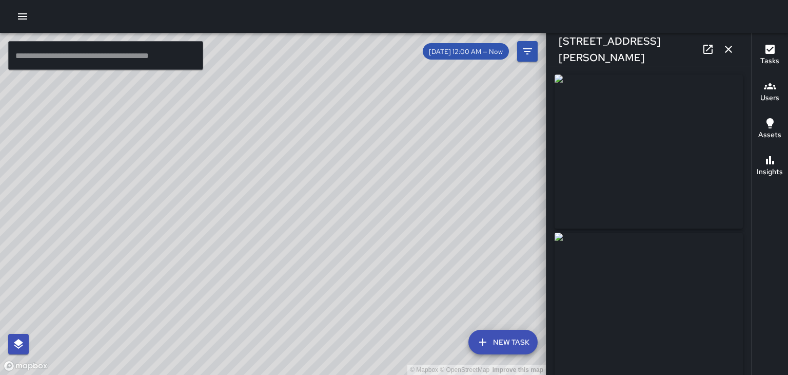
type input "**********"
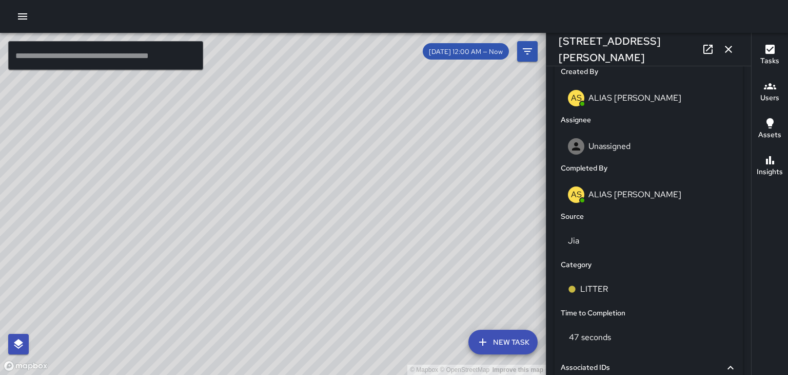
scroll to position [542, 0]
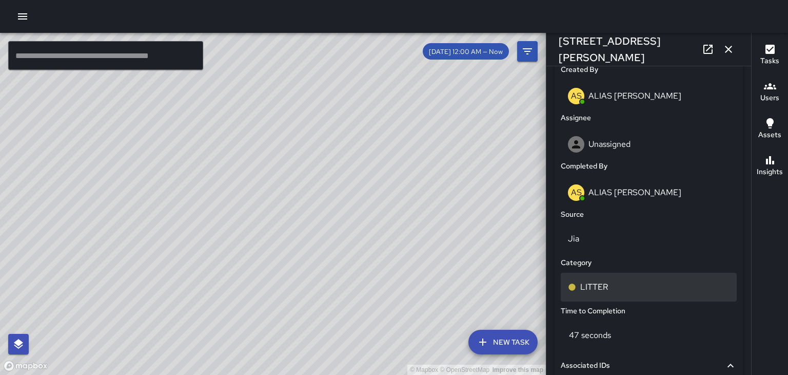
click at [601, 292] on p "LITTER" at bounding box center [595, 287] width 28 height 12
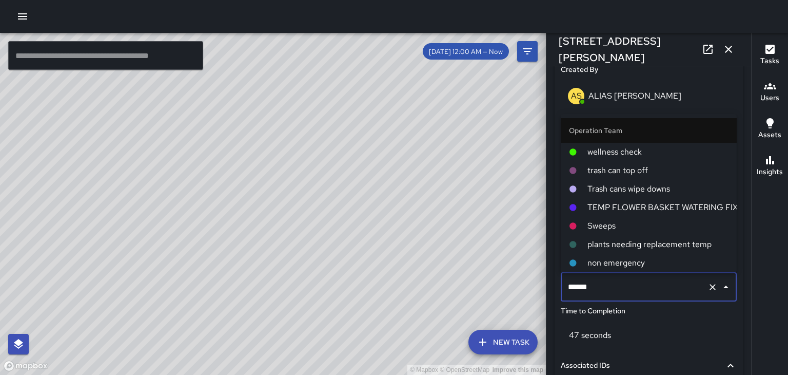
scroll to position [37, 0]
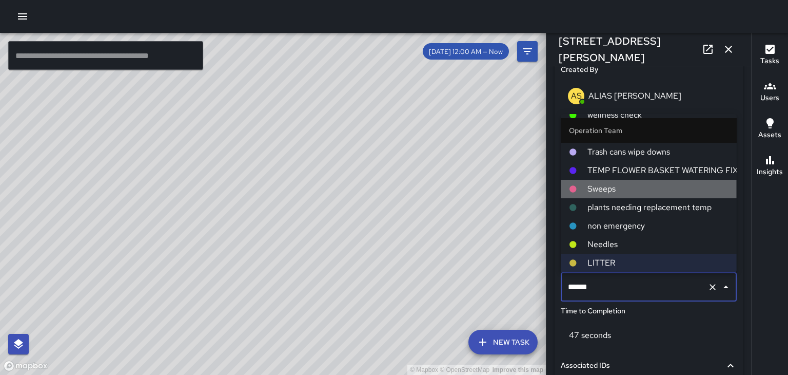
click at [610, 192] on span "Sweeps" at bounding box center [658, 189] width 141 height 12
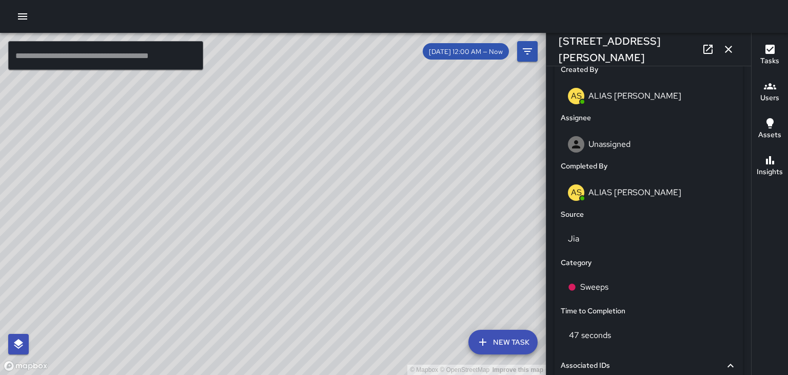
click at [735, 50] on icon "button" at bounding box center [729, 49] width 12 height 12
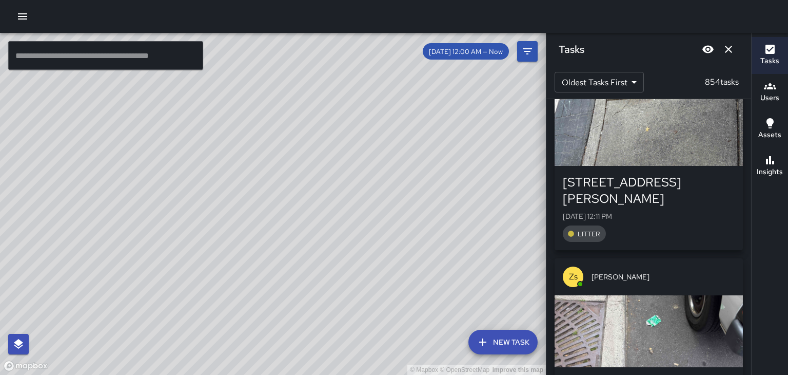
scroll to position [46418, 0]
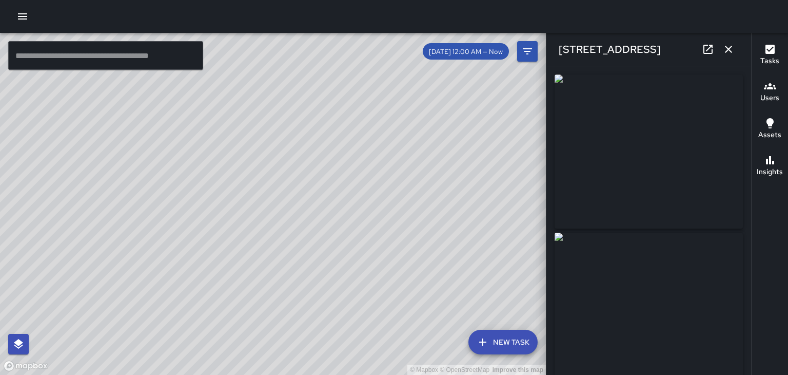
click at [729, 50] on icon "button" at bounding box center [729, 49] width 12 height 12
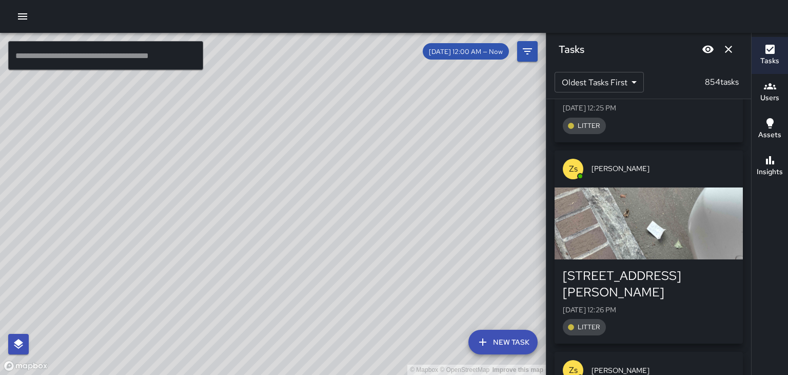
scroll to position [49177, 0]
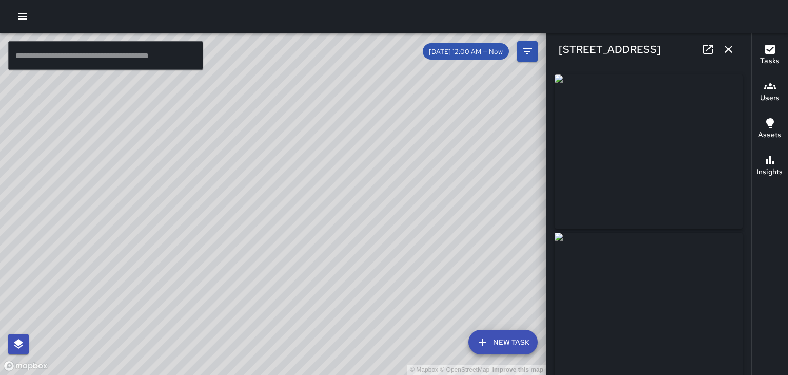
type input "**********"
click at [735, 51] on button "button" at bounding box center [729, 49] width 21 height 21
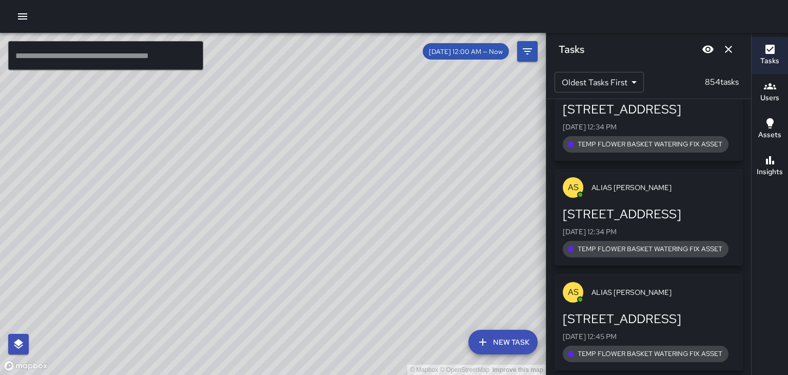
scroll to position [50058, 0]
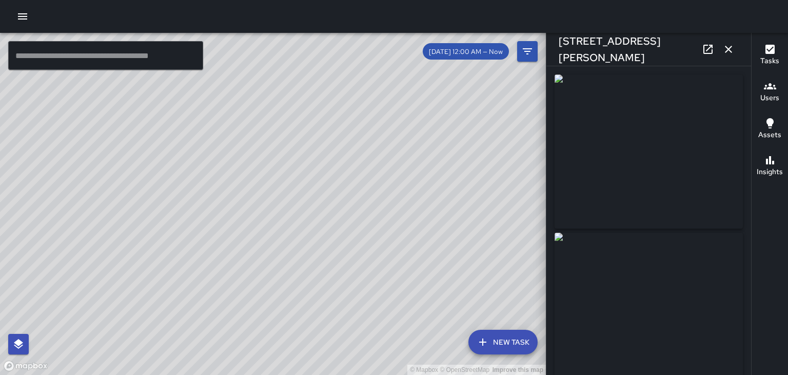
type input "**********"
click at [729, 49] on icon "button" at bounding box center [728, 49] width 7 height 7
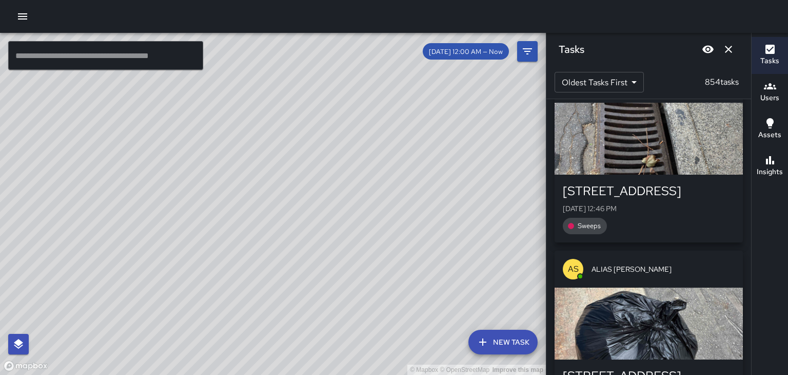
scroll to position [50464, 0]
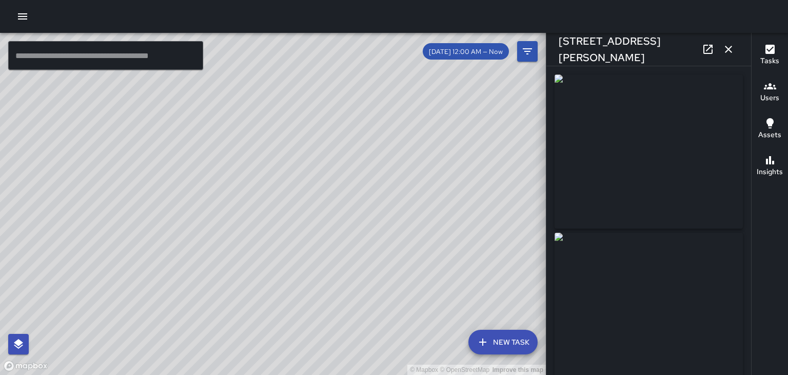
type input "**********"
click at [727, 52] on icon "button" at bounding box center [729, 49] width 12 height 12
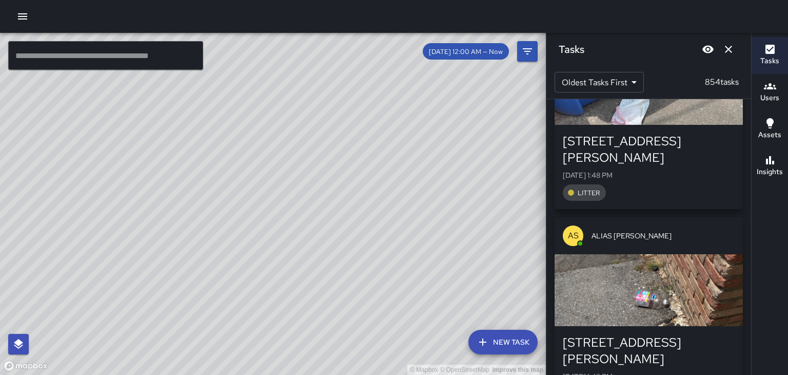
scroll to position [52278, 0]
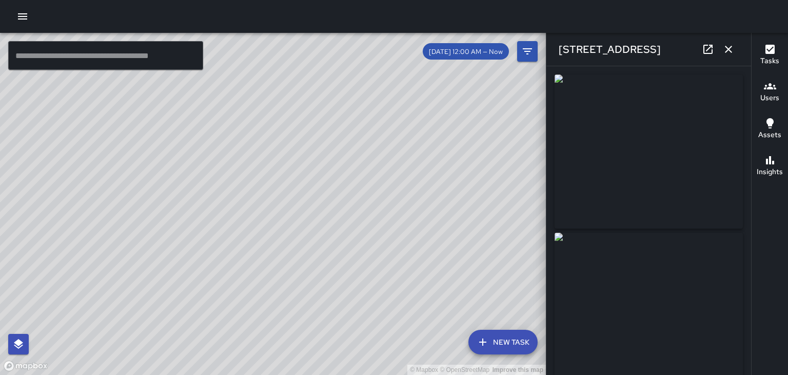
type input "**********"
click at [732, 52] on icon "button" at bounding box center [728, 49] width 7 height 7
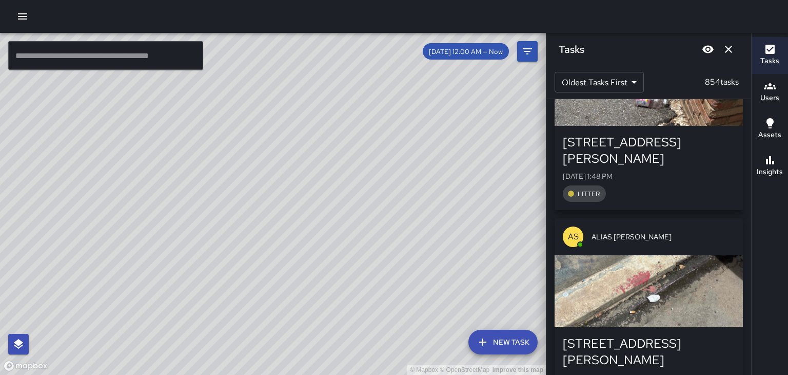
scroll to position [52483, 0]
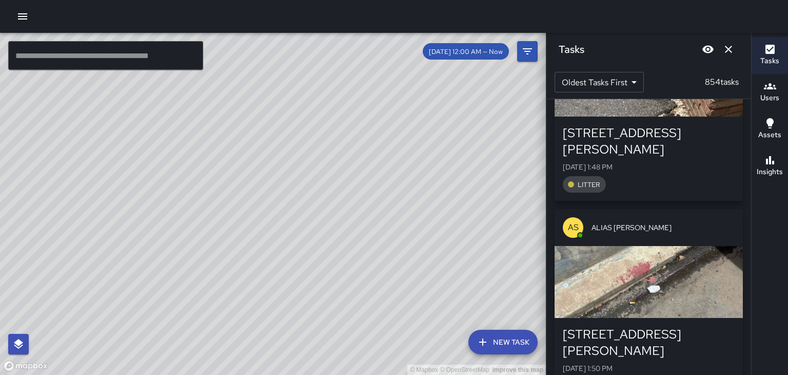
click at [738, 48] on button "Dismiss" at bounding box center [729, 49] width 21 height 21
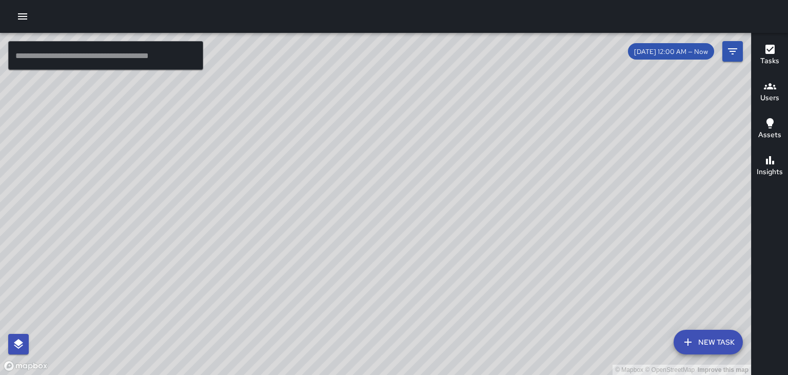
click at [782, 57] on button "Tasks" at bounding box center [770, 55] width 36 height 37
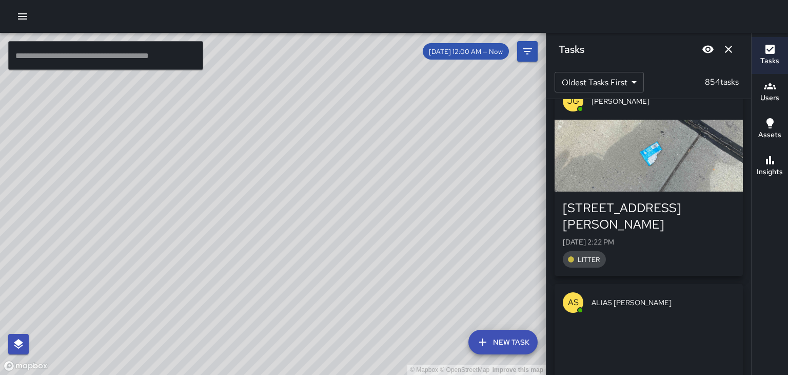
scroll to position [57700, 0]
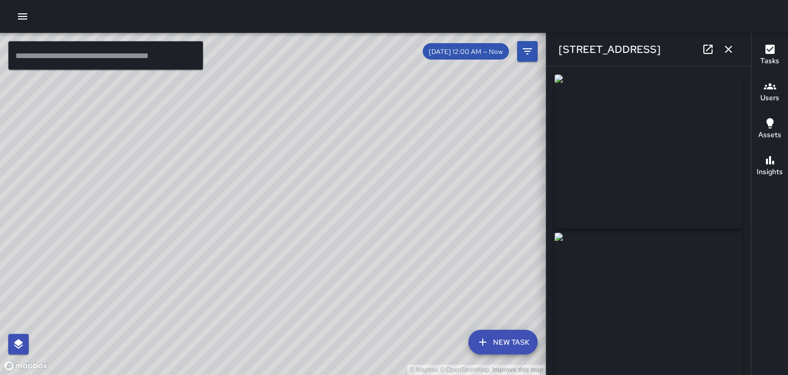
click at [738, 55] on div "[STREET_ADDRESS]" at bounding box center [649, 49] width 205 height 33
click at [733, 46] on icon "button" at bounding box center [729, 49] width 12 height 12
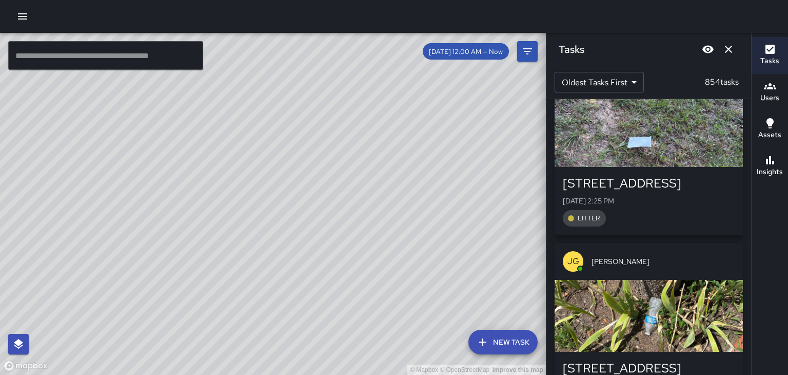
scroll to position [59581, 0]
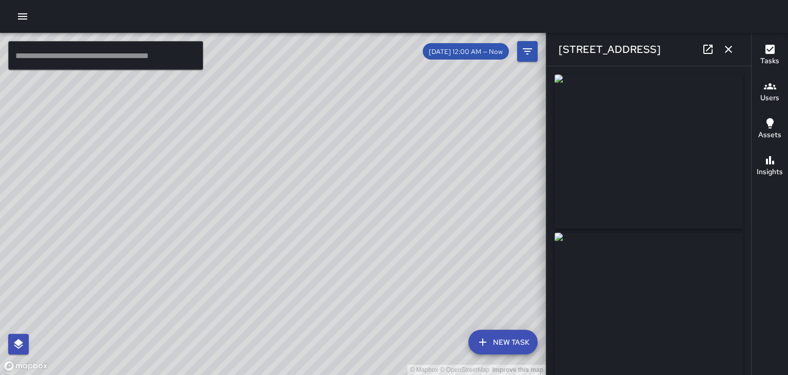
type input "**********"
click at [732, 56] on button "button" at bounding box center [729, 49] width 21 height 21
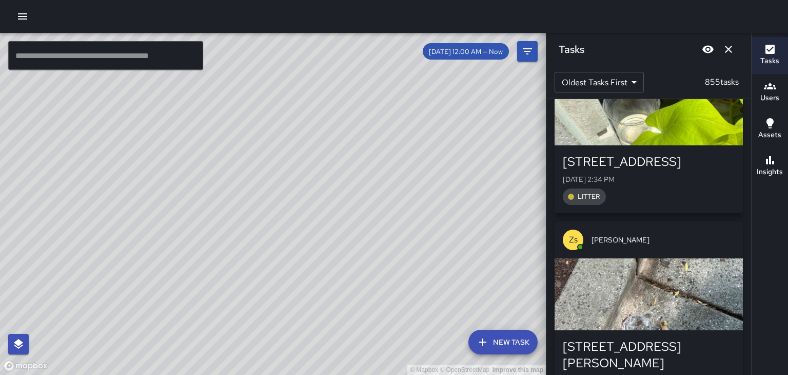
scroll to position [64949, 0]
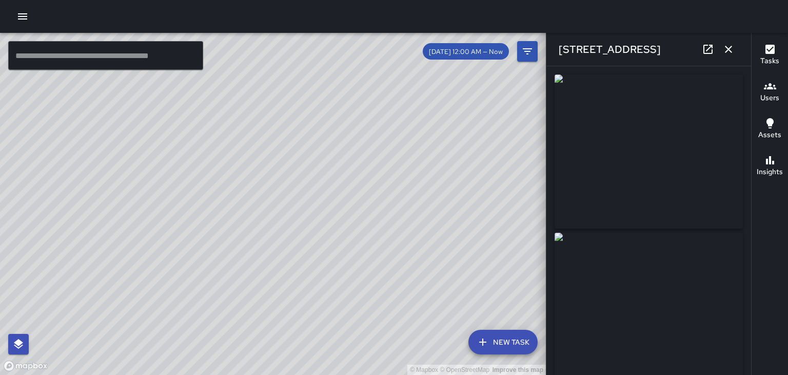
type input "**********"
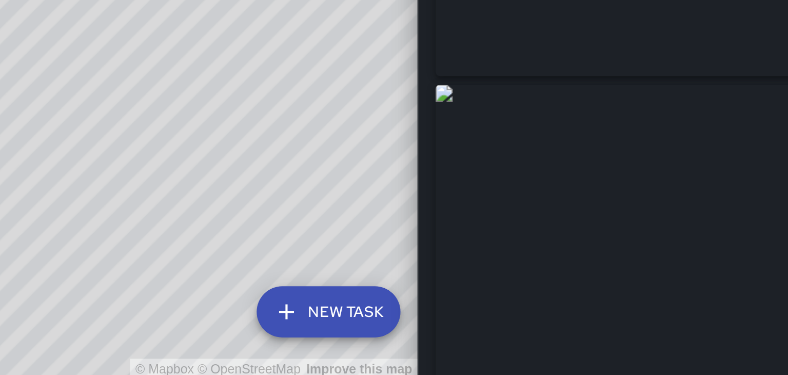
scroll to position [0, 0]
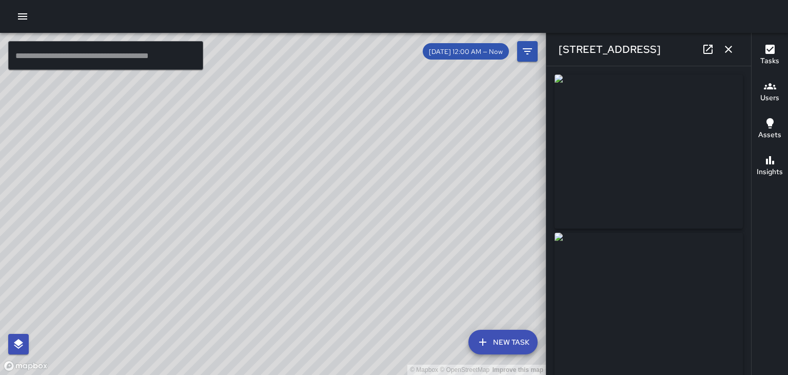
click at [735, 52] on button "button" at bounding box center [729, 49] width 21 height 21
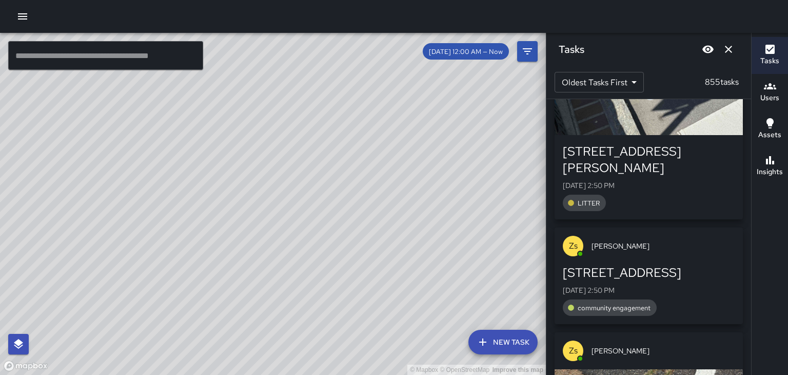
scroll to position [68864, 0]
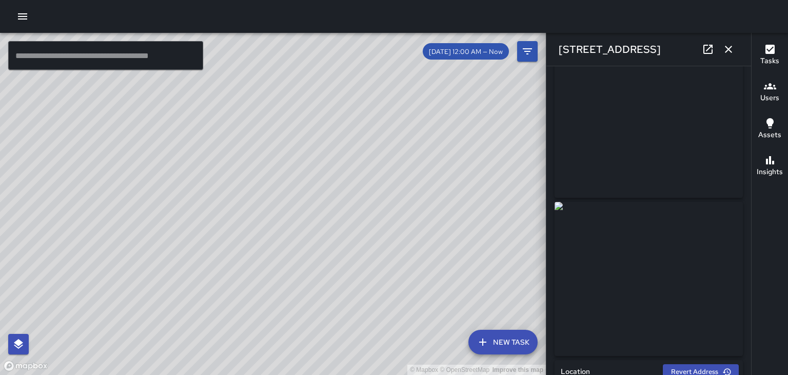
scroll to position [0, 0]
click at [711, 185] on img at bounding box center [649, 151] width 188 height 154
click at [716, 55] on link at bounding box center [708, 49] width 21 height 21
click at [731, 47] on icon "button" at bounding box center [729, 49] width 12 height 12
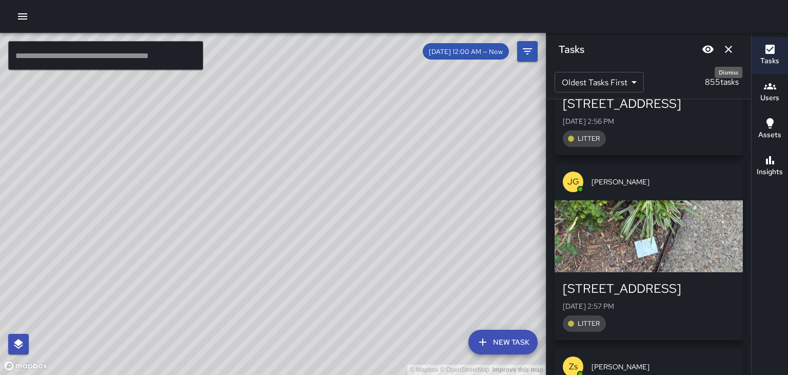
scroll to position [71902, 0]
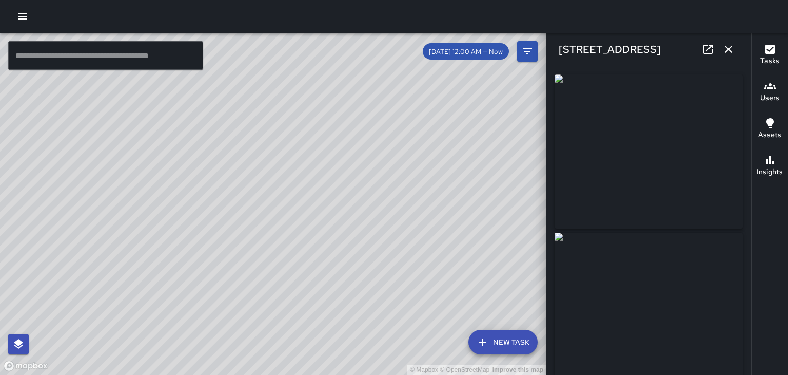
type input "**********"
click at [729, 49] on icon "button" at bounding box center [728, 49] width 7 height 7
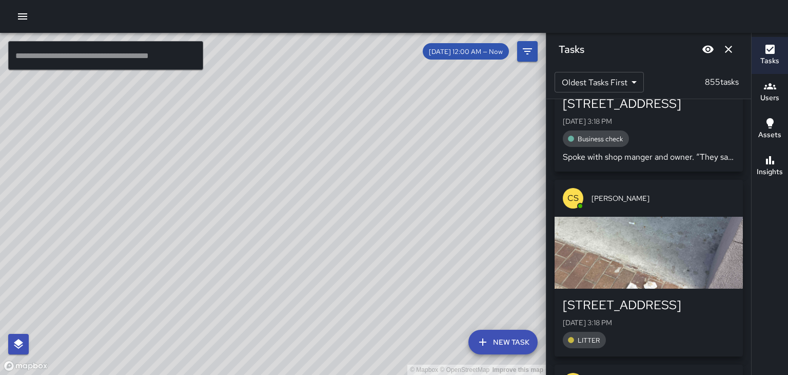
scroll to position [79641, 0]
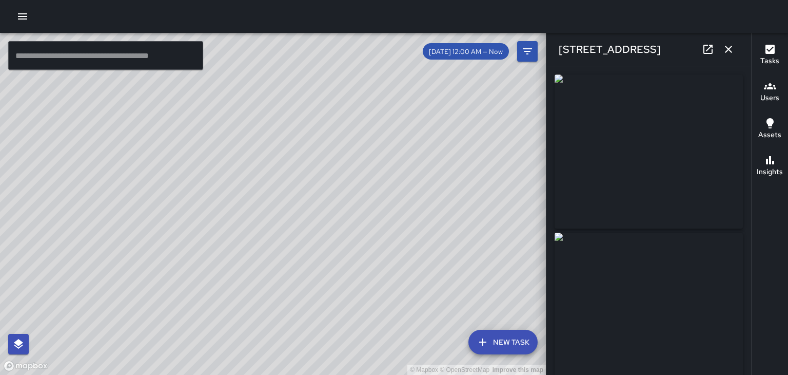
click at [735, 52] on button "button" at bounding box center [729, 49] width 21 height 21
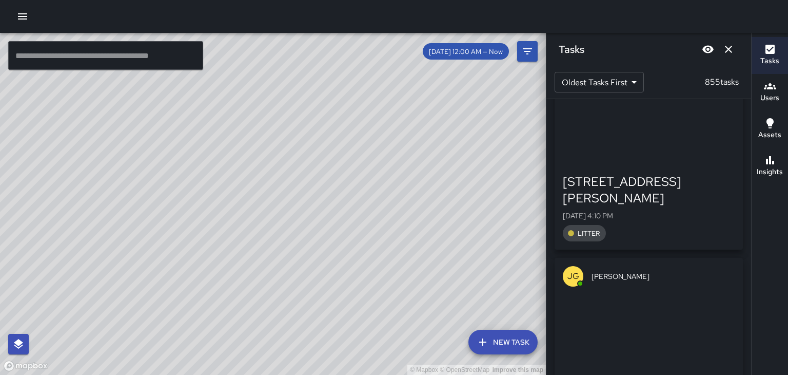
scroll to position [99697, 0]
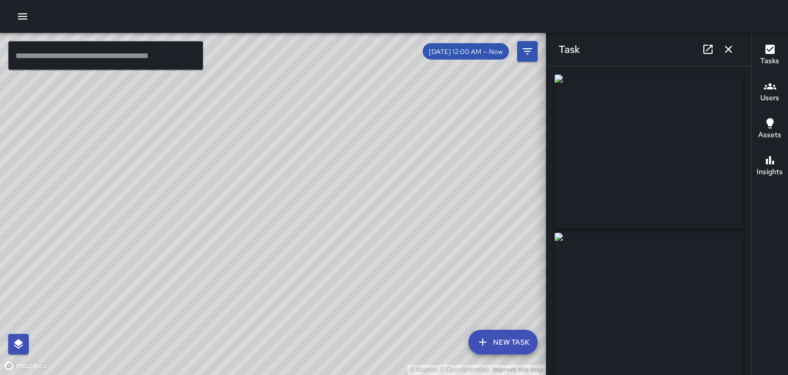
click at [729, 55] on button "button" at bounding box center [729, 49] width 21 height 21
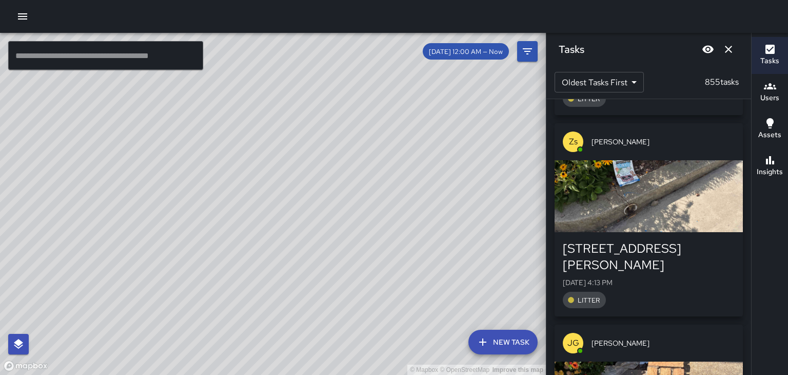
scroll to position [101038, 0]
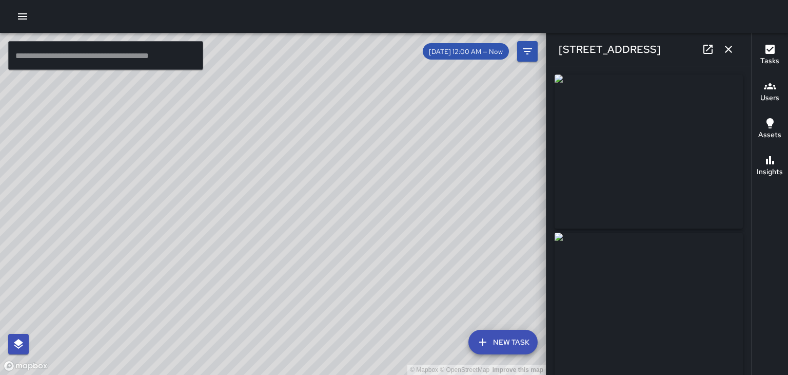
type input "**********"
click at [737, 54] on button "button" at bounding box center [729, 49] width 21 height 21
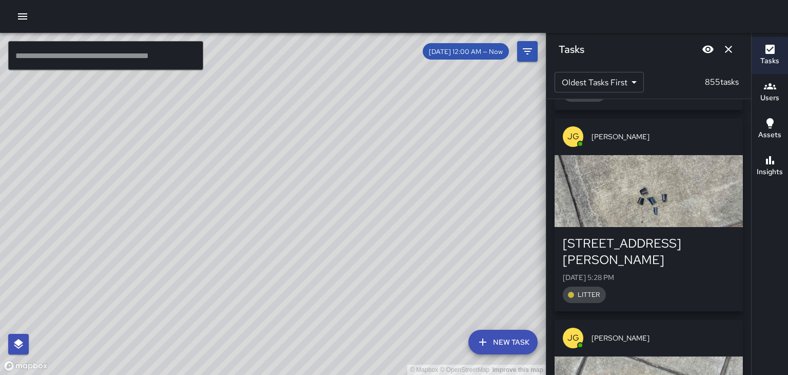
scroll to position [112483, 0]
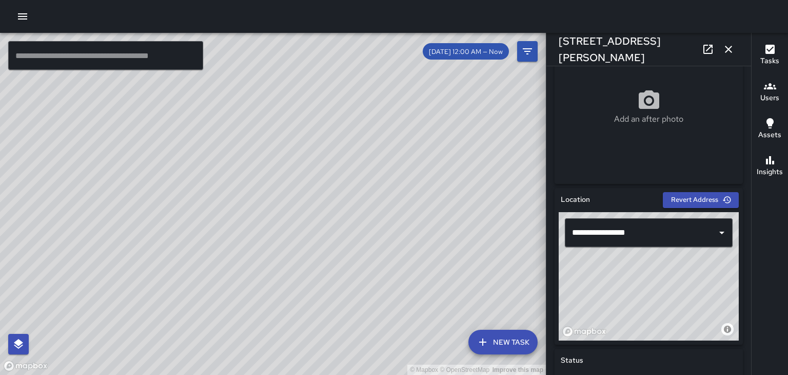
scroll to position [202, 0]
click at [729, 49] on icon "button" at bounding box center [728, 49] width 7 height 7
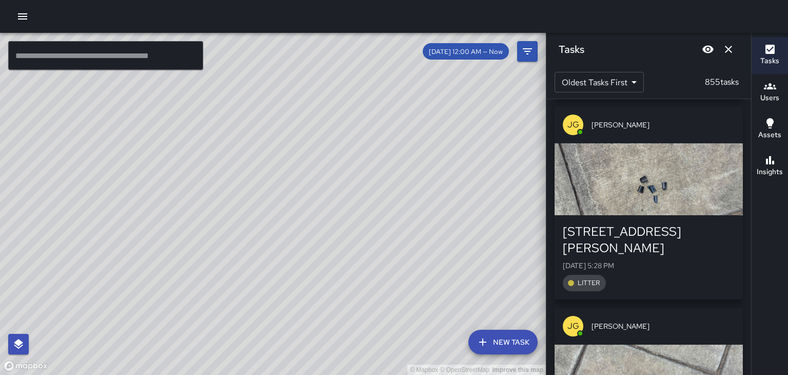
scroll to position [112496, 0]
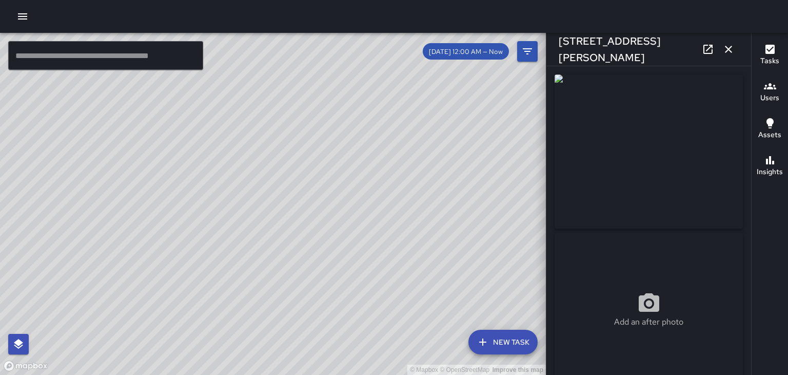
type input "**********"
click at [731, 59] on button "button" at bounding box center [729, 49] width 21 height 21
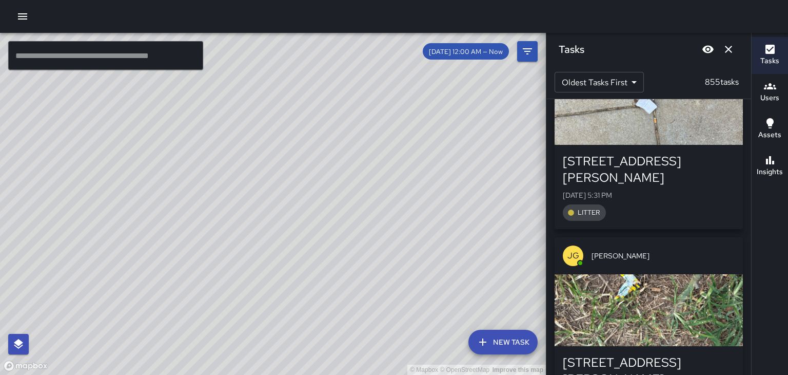
scroll to position [113176, 0]
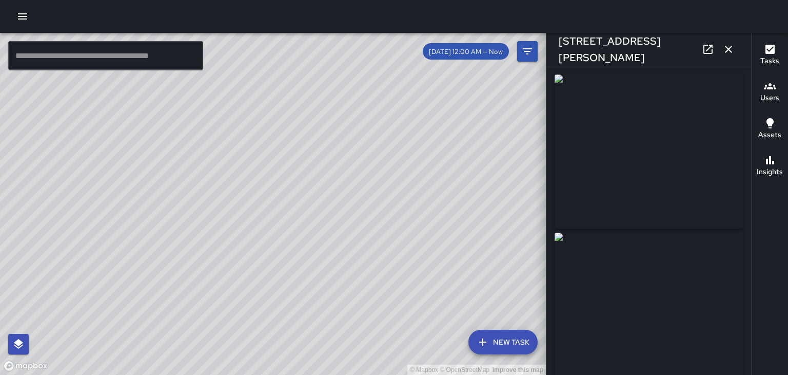
type input "**********"
click at [686, 104] on img at bounding box center [649, 151] width 188 height 154
click at [678, 273] on img at bounding box center [649, 308] width 188 height 154
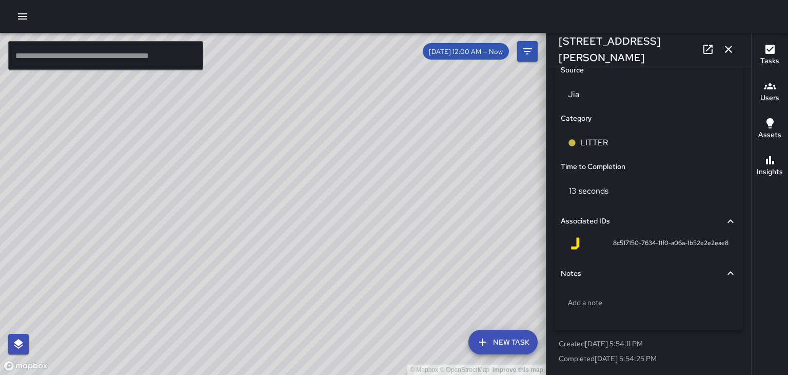
scroll to position [686, 0]
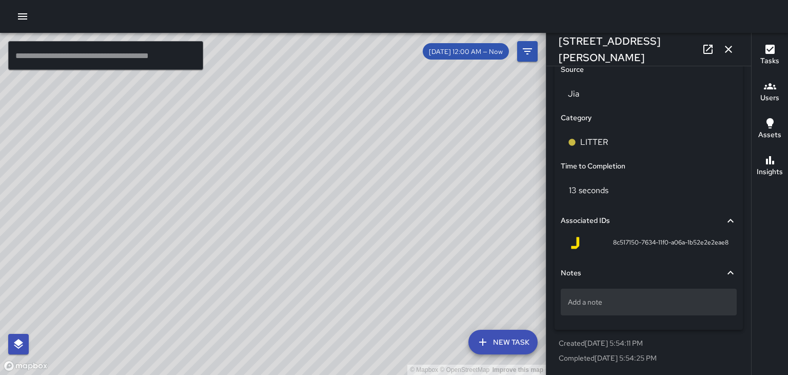
click at [597, 305] on p "Add a note" at bounding box center [649, 302] width 162 height 10
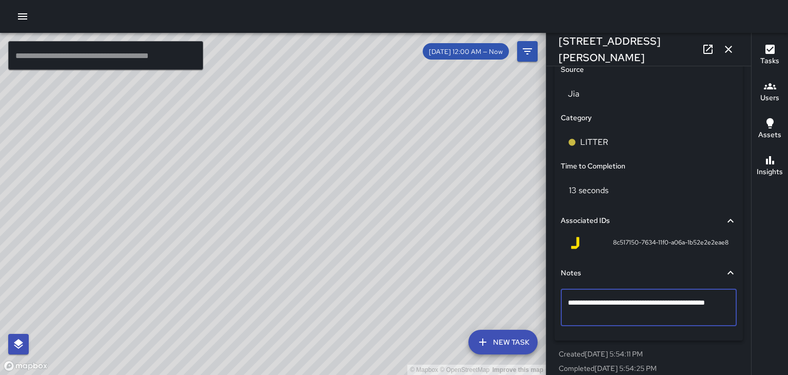
click at [606, 305] on textarea "**********" at bounding box center [649, 307] width 162 height 21
click at [615, 316] on textarea "**********" at bounding box center [649, 307] width 162 height 21
type textarea "**********"
click at [682, 54] on div "[STREET_ADDRESS][PERSON_NAME]" at bounding box center [649, 49] width 205 height 33
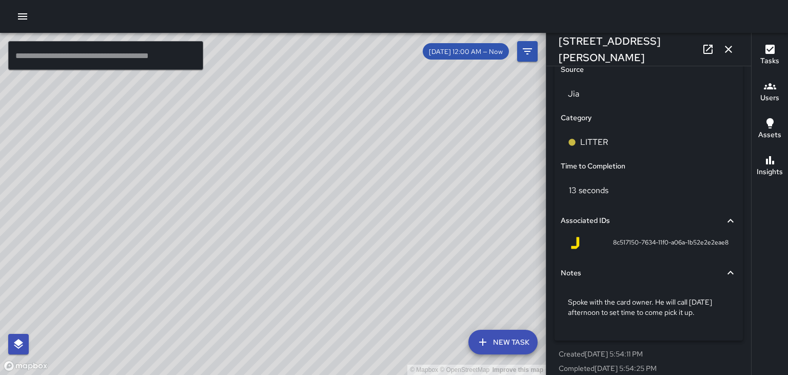
click at [727, 49] on icon "button" at bounding box center [729, 49] width 12 height 12
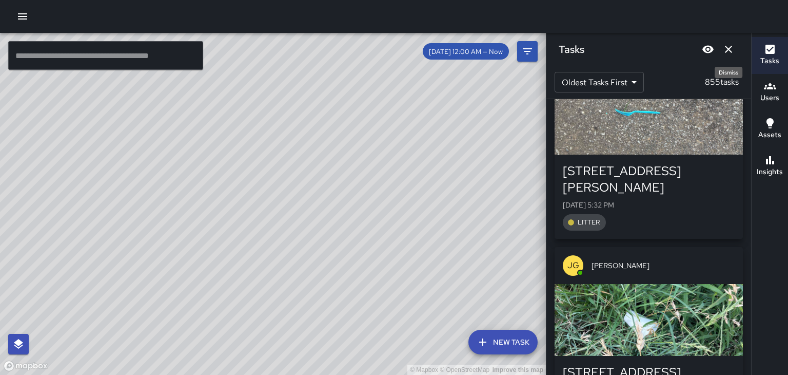
scroll to position [113573, 0]
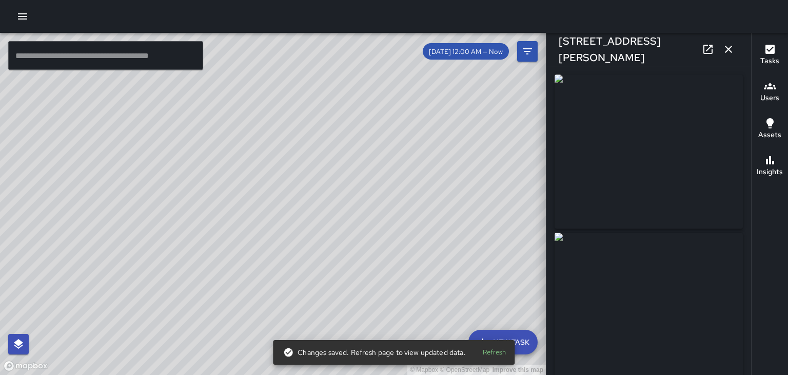
type input "**********"
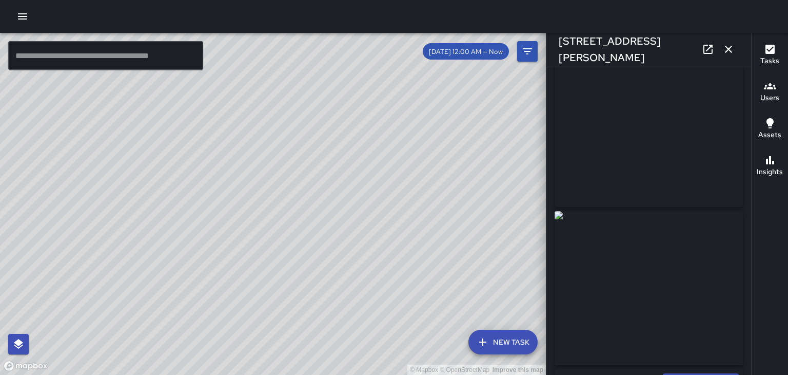
scroll to position [25, 0]
click at [727, 49] on icon "button" at bounding box center [729, 49] width 12 height 12
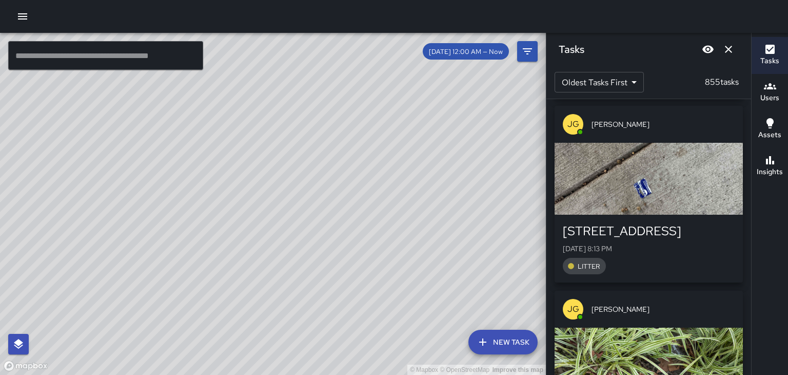
scroll to position [140700, 0]
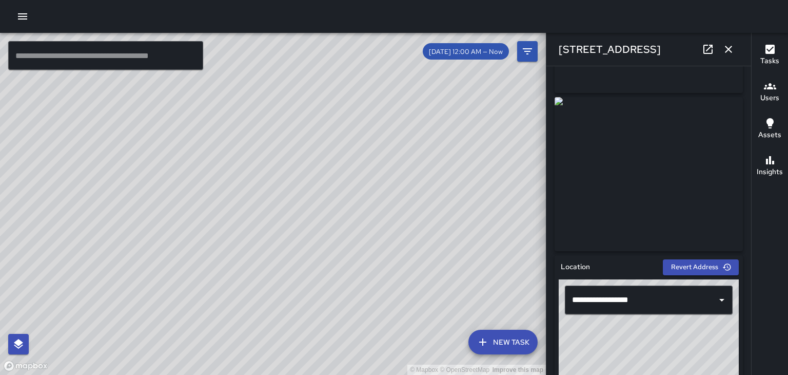
scroll to position [138, 0]
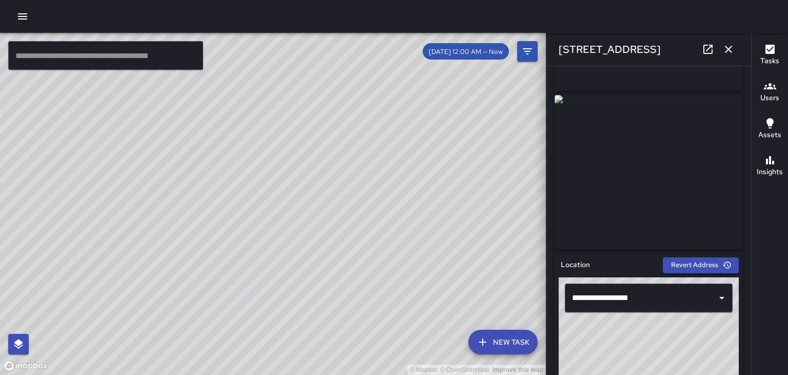
click at [734, 57] on button "button" at bounding box center [729, 49] width 21 height 21
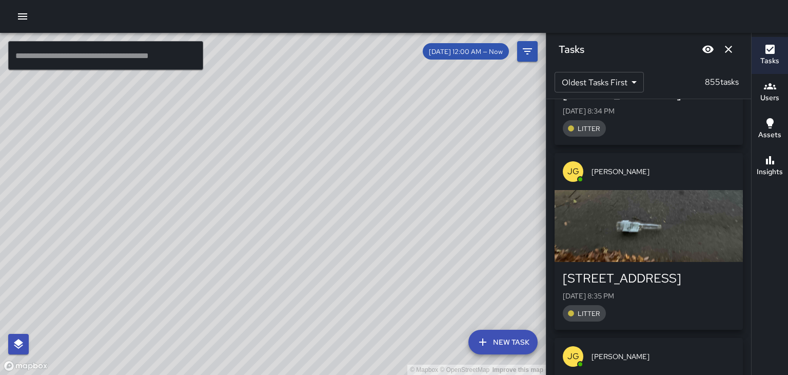
scroll to position [145555, 0]
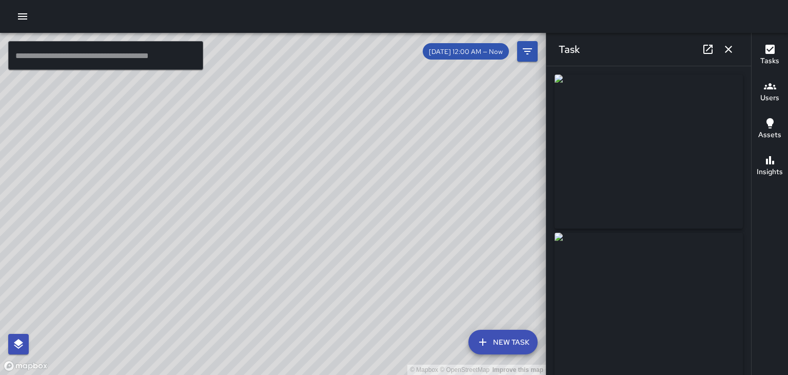
scroll to position [145623, 0]
click at [729, 49] on icon "button" at bounding box center [728, 49] width 7 height 7
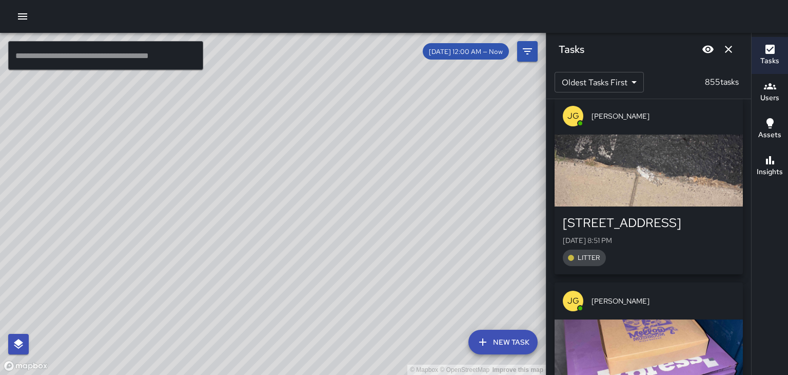
scroll to position [148108, 0]
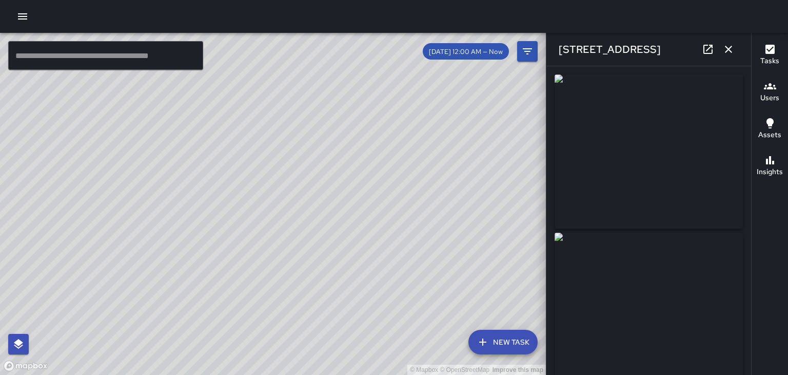
type input "**********"
click at [731, 52] on icon "button" at bounding box center [728, 49] width 7 height 7
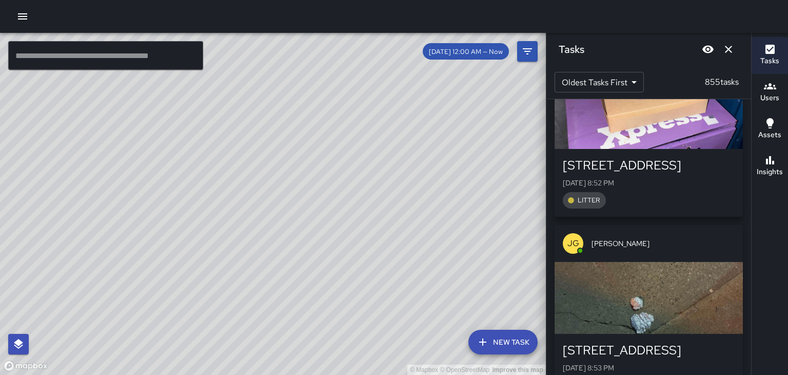
scroll to position [148349, 0]
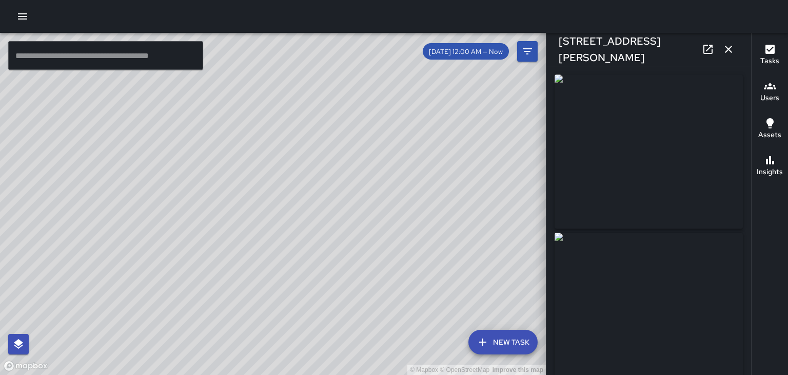
type input "**********"
click at [729, 49] on icon "button" at bounding box center [728, 49] width 7 height 7
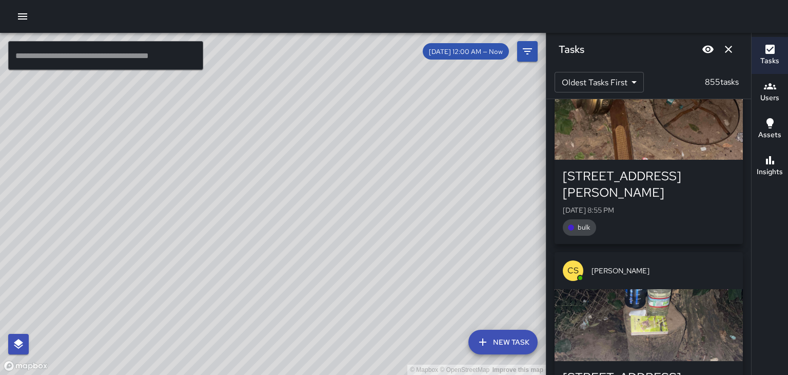
scroll to position [149101, 0]
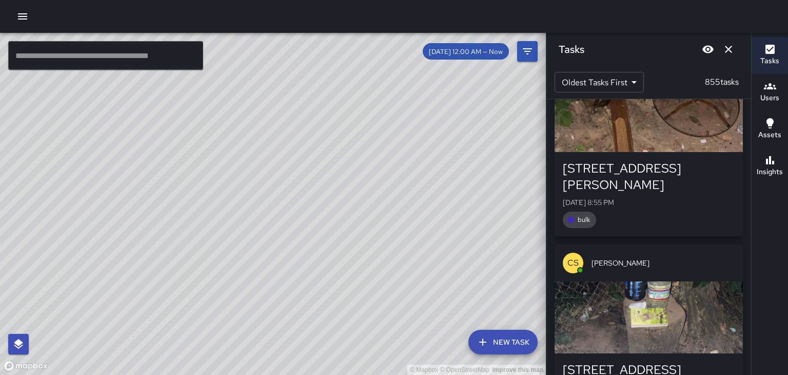
click at [17, 21] on icon "button" at bounding box center [22, 16] width 12 height 12
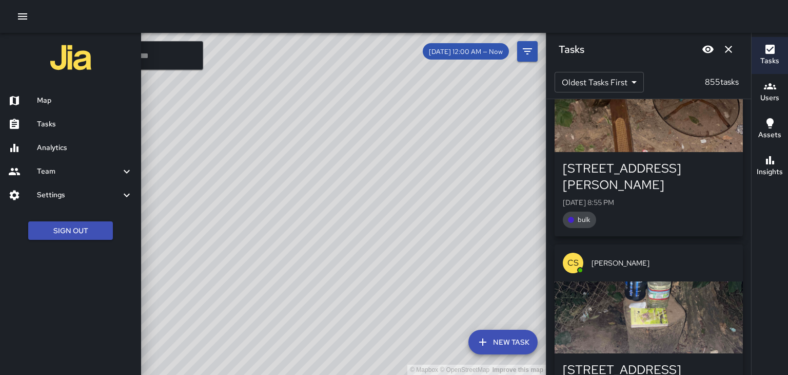
click at [46, 124] on h6 "Tasks" at bounding box center [85, 124] width 96 height 11
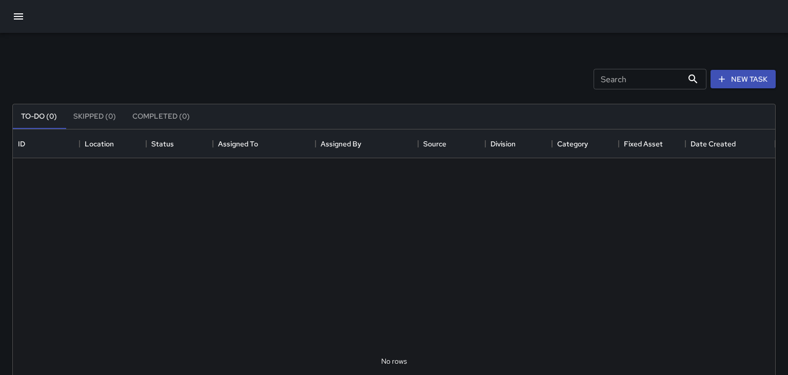
scroll to position [435, 763]
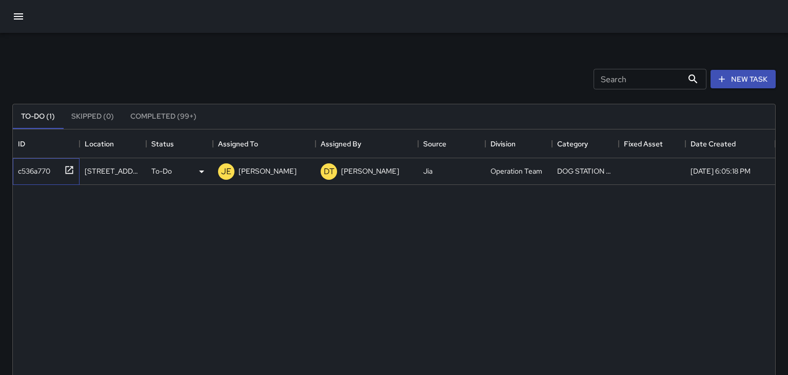
click at [68, 170] on icon at bounding box center [69, 170] width 10 height 10
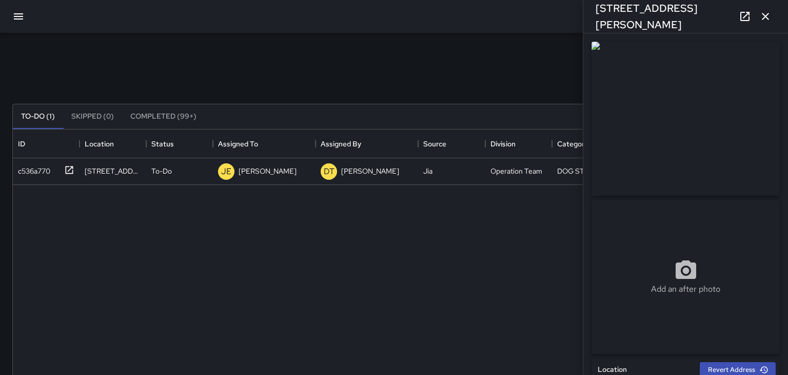
click at [768, 16] on icon "button" at bounding box center [766, 16] width 12 height 12
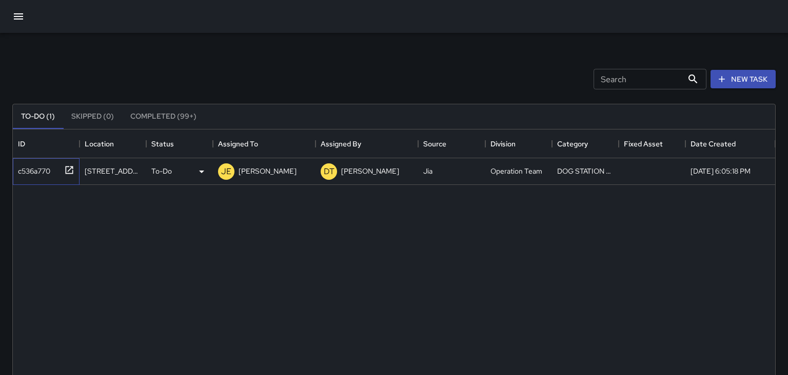
click at [68, 171] on icon at bounding box center [69, 170] width 10 height 10
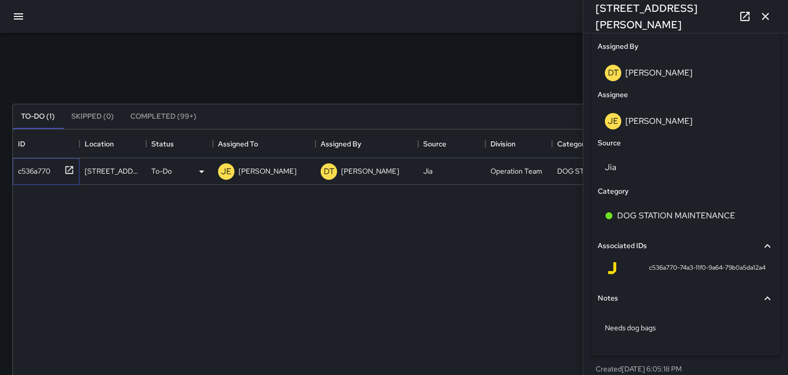
scroll to position [591, 0]
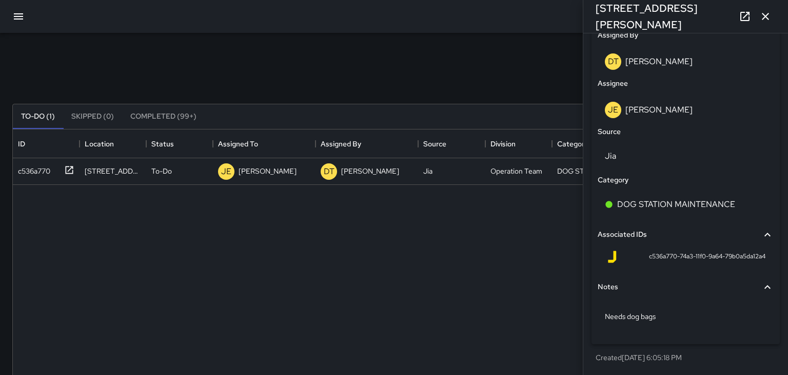
click at [764, 18] on icon "button" at bounding box center [765, 16] width 7 height 7
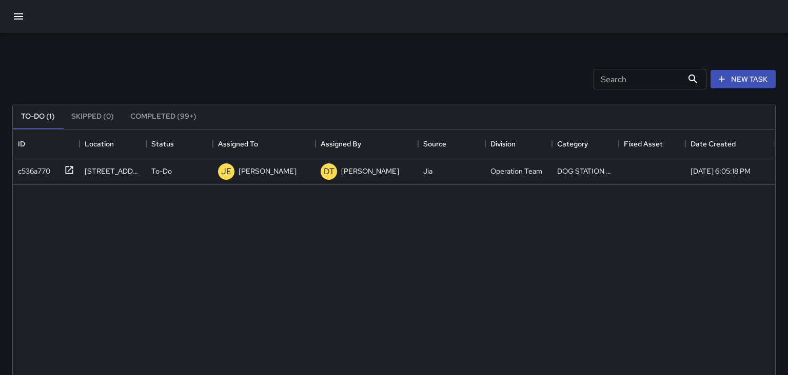
click at [19, 25] on button "button" at bounding box center [18, 16] width 25 height 25
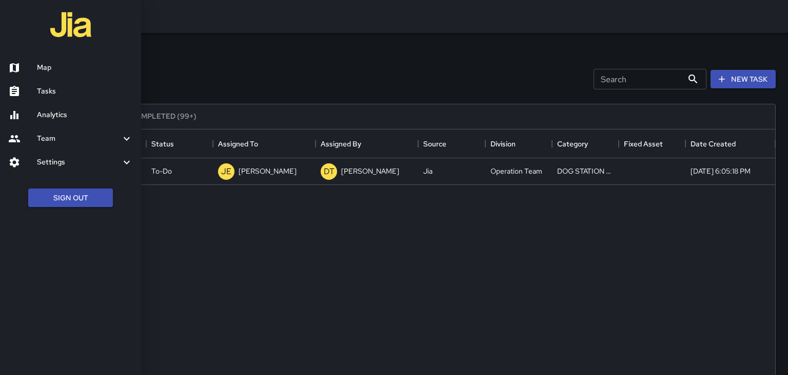
click at [50, 68] on h6 "Map" at bounding box center [85, 67] width 96 height 11
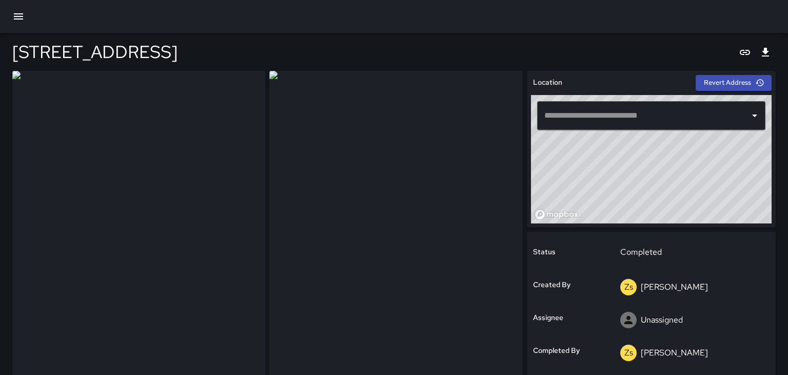
type input "**********"
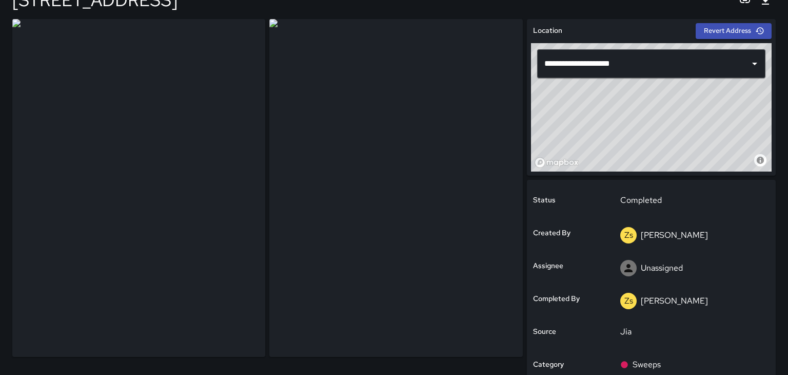
scroll to position [51, 0]
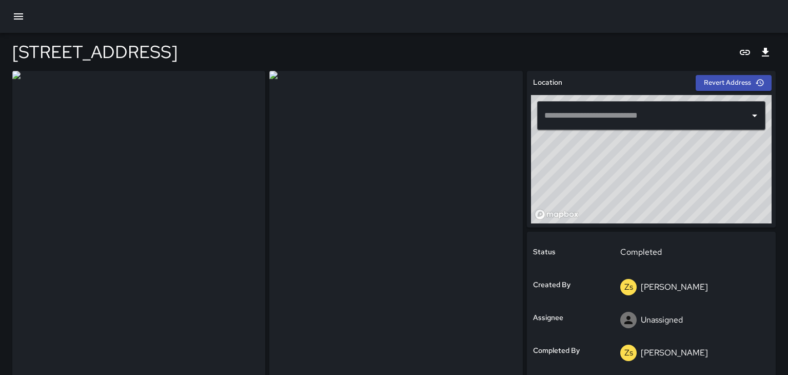
type input "**********"
